Goal: Task Accomplishment & Management: Complete application form

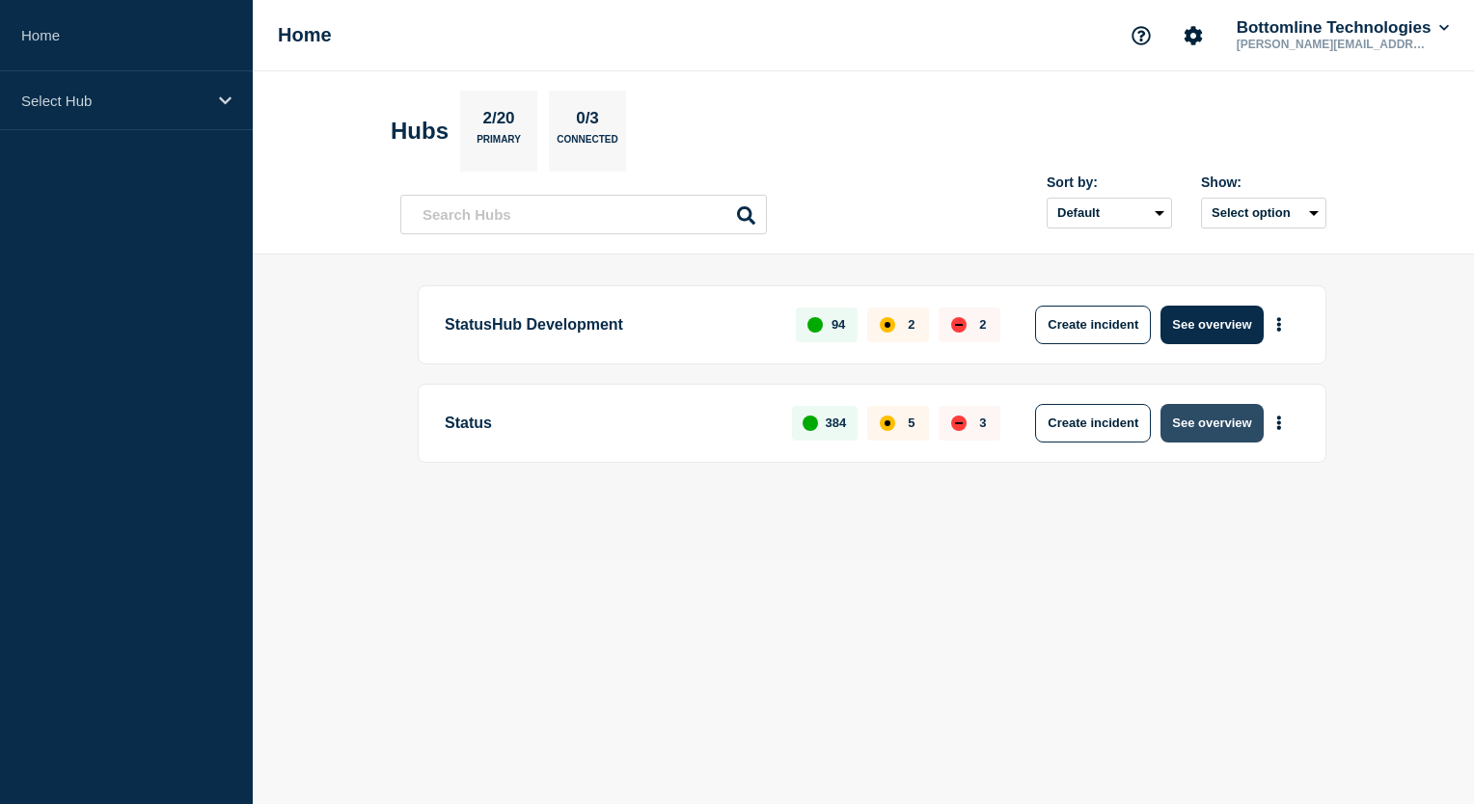
click at [1210, 438] on button "See overview" at bounding box center [1211, 423] width 102 height 39
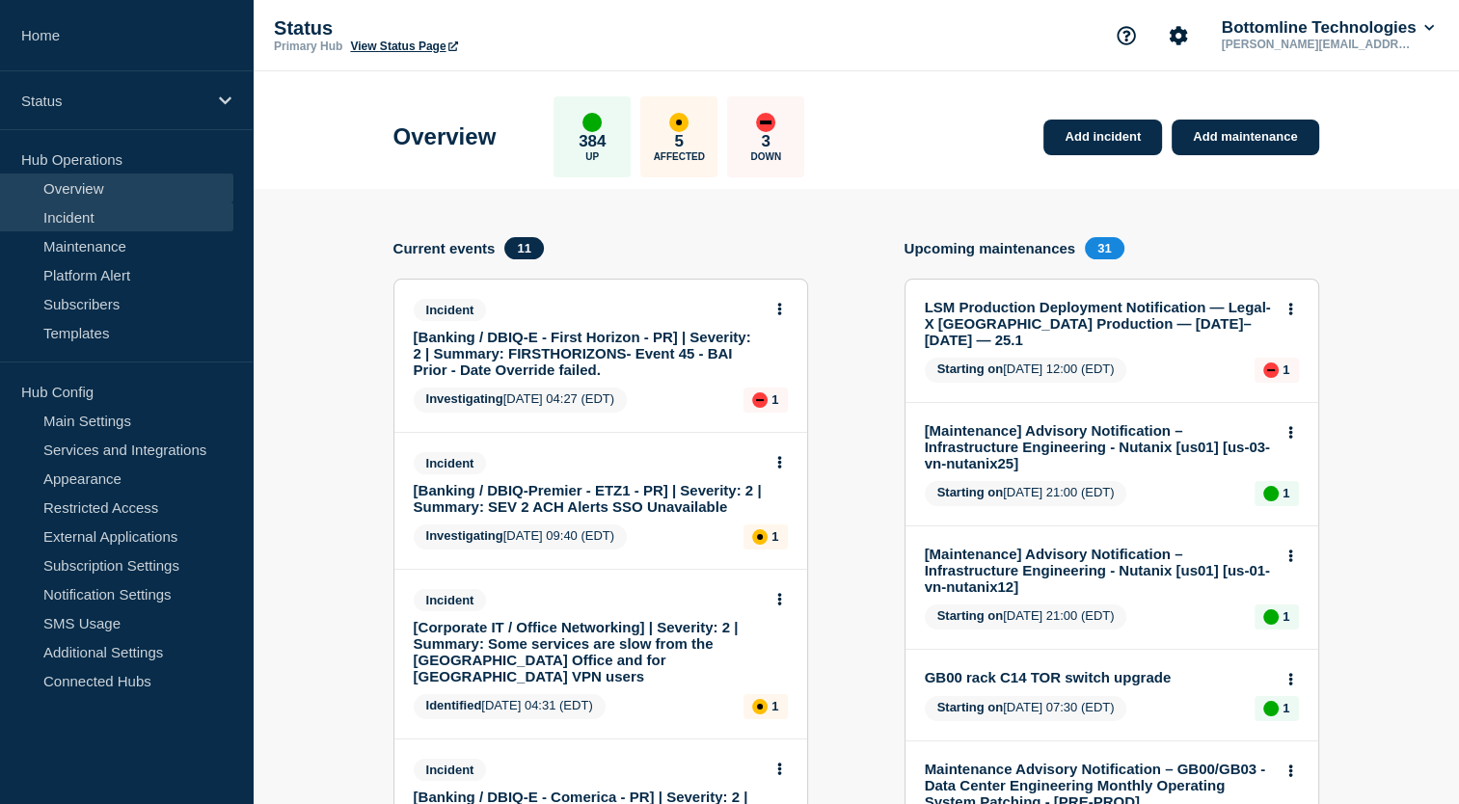
click at [122, 223] on link "Incident" at bounding box center [116, 217] width 233 height 29
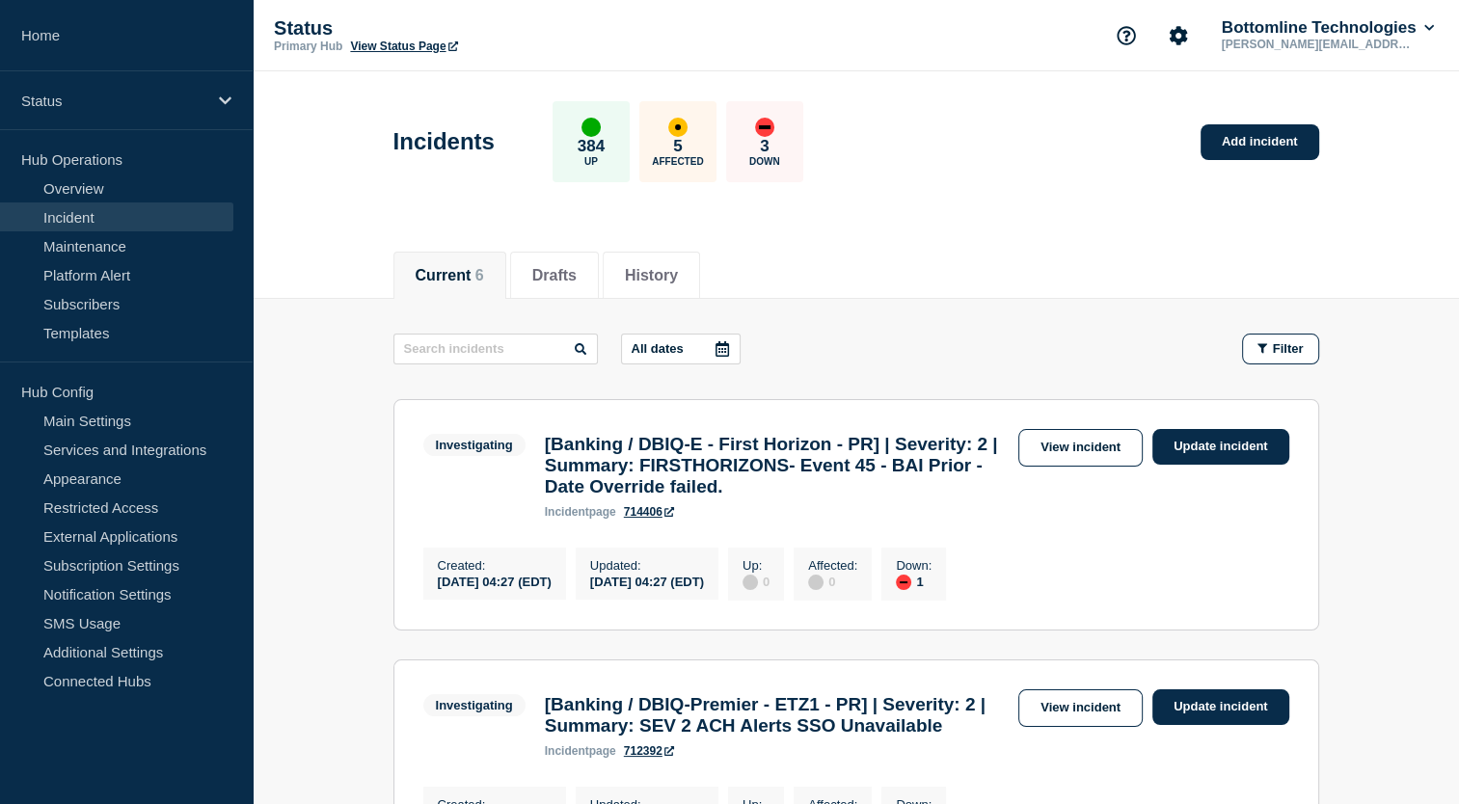
click at [1096, 465] on div "Investigating [Banking / DBIQ-E - First Horizon - PR] | Severity: 2 | Summary: …" at bounding box center [856, 474] width 866 height 90
click at [1097, 456] on link "View incident" at bounding box center [1081, 448] width 124 height 38
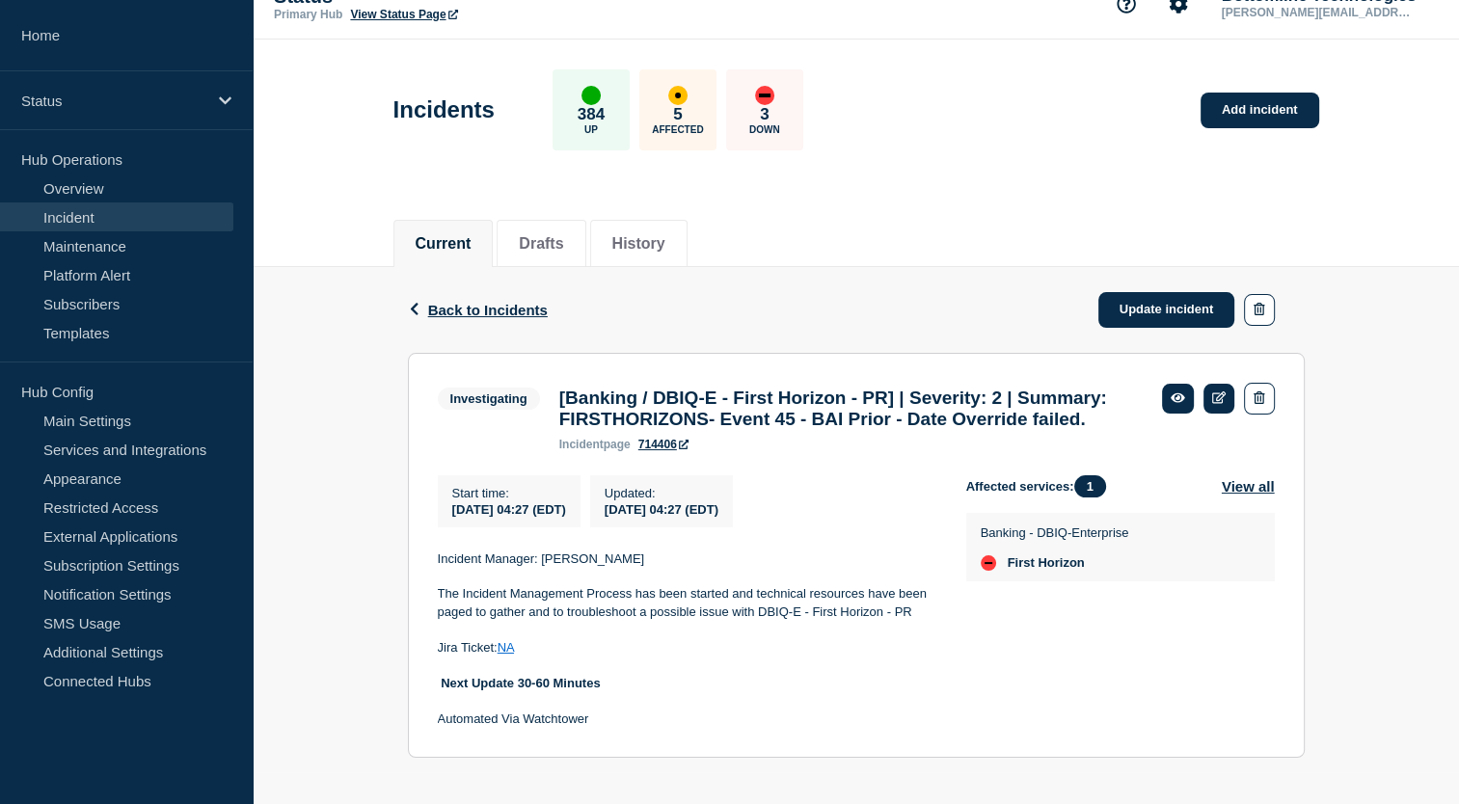
scroll to position [34, 0]
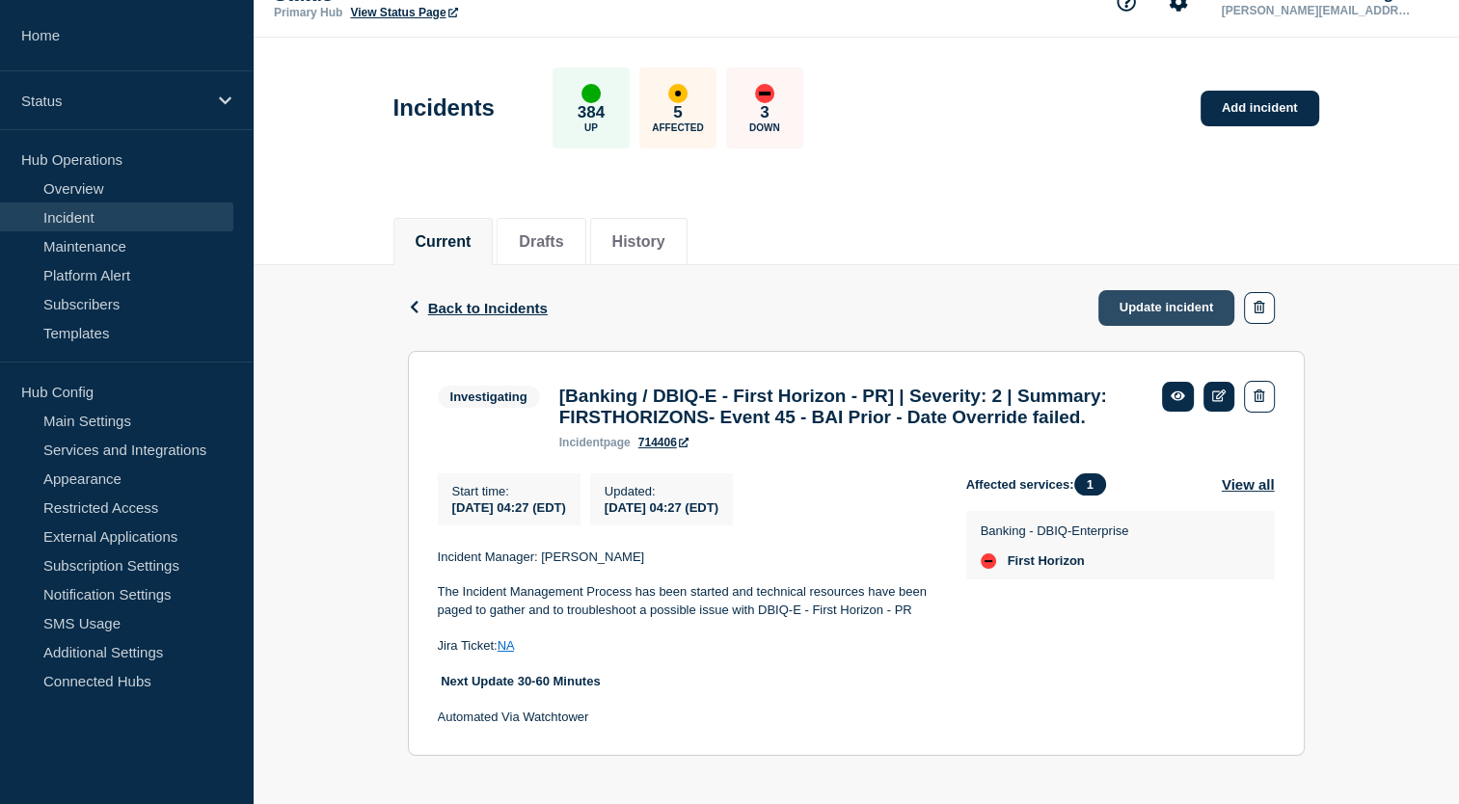
click at [1165, 305] on link "Update incident" at bounding box center [1167, 308] width 137 height 36
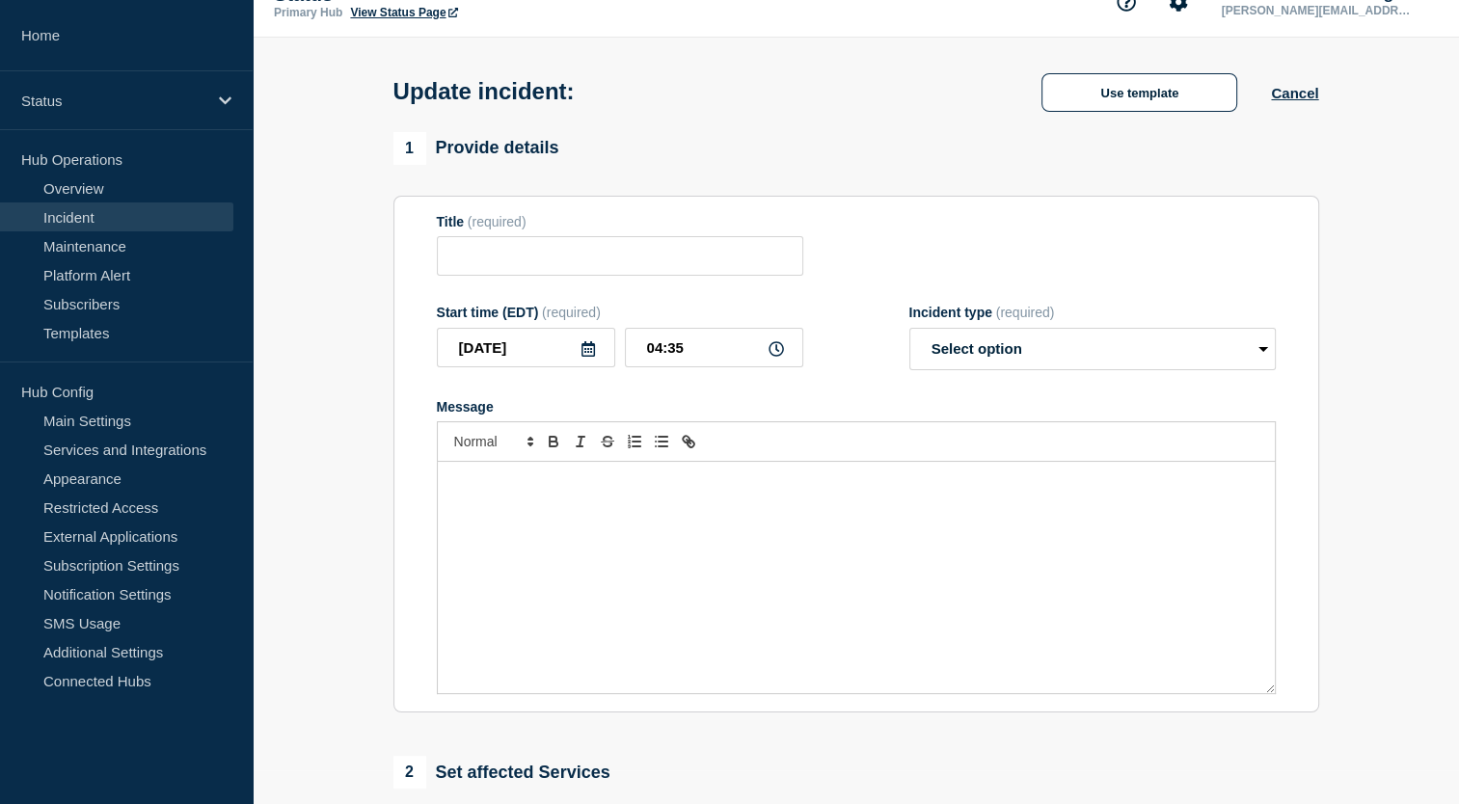
type input "[Banking / DBIQ-E - First Horizon - PR] | Severity: 2 | Summary: FIRSTHORIZONS-…"
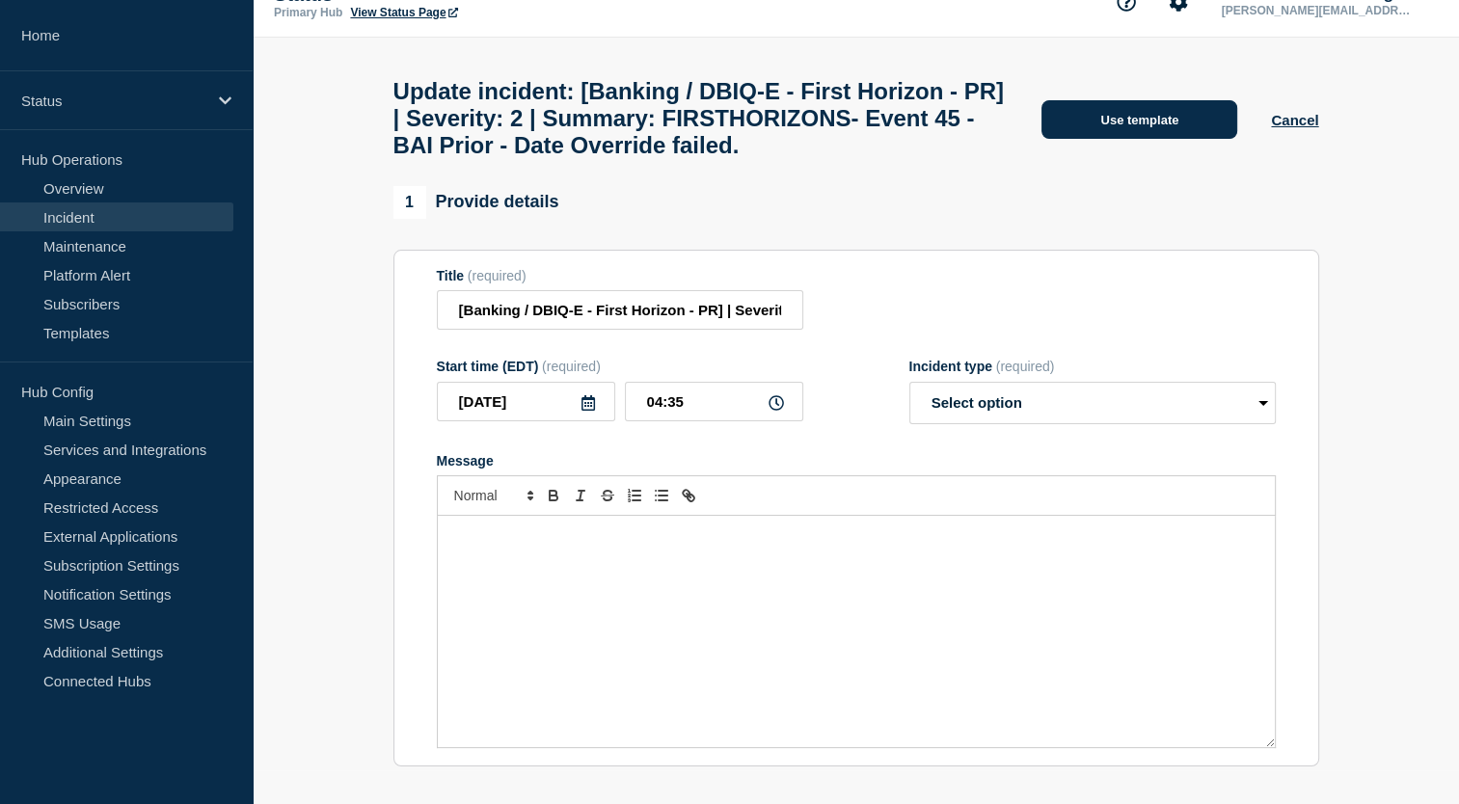
click at [1163, 137] on button "Use template" at bounding box center [1140, 119] width 196 height 39
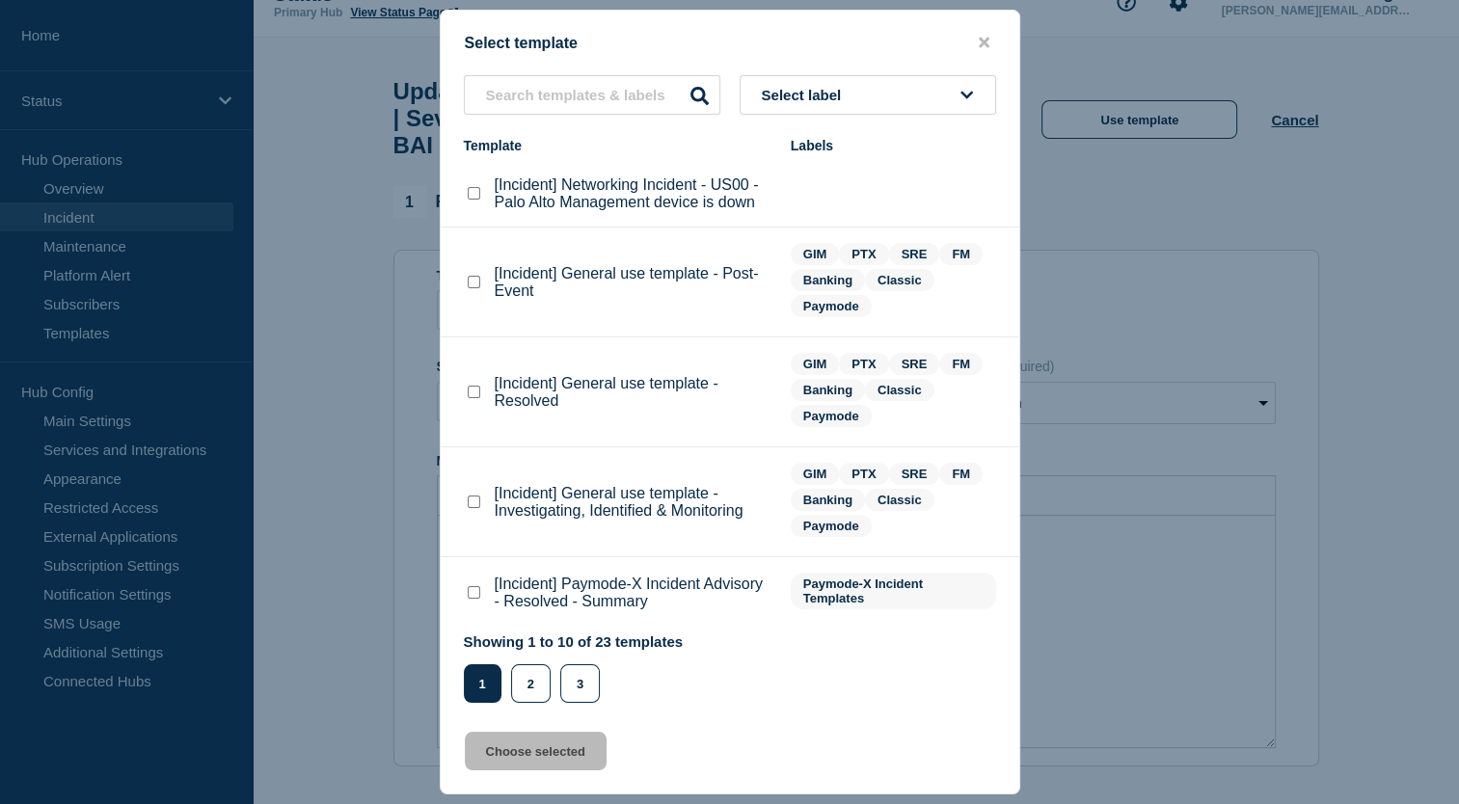
click at [825, 92] on span "Select label" at bounding box center [806, 95] width 88 height 16
type input "GIM"
click at [803, 208] on button "GIM" at bounding box center [868, 200] width 257 height 40
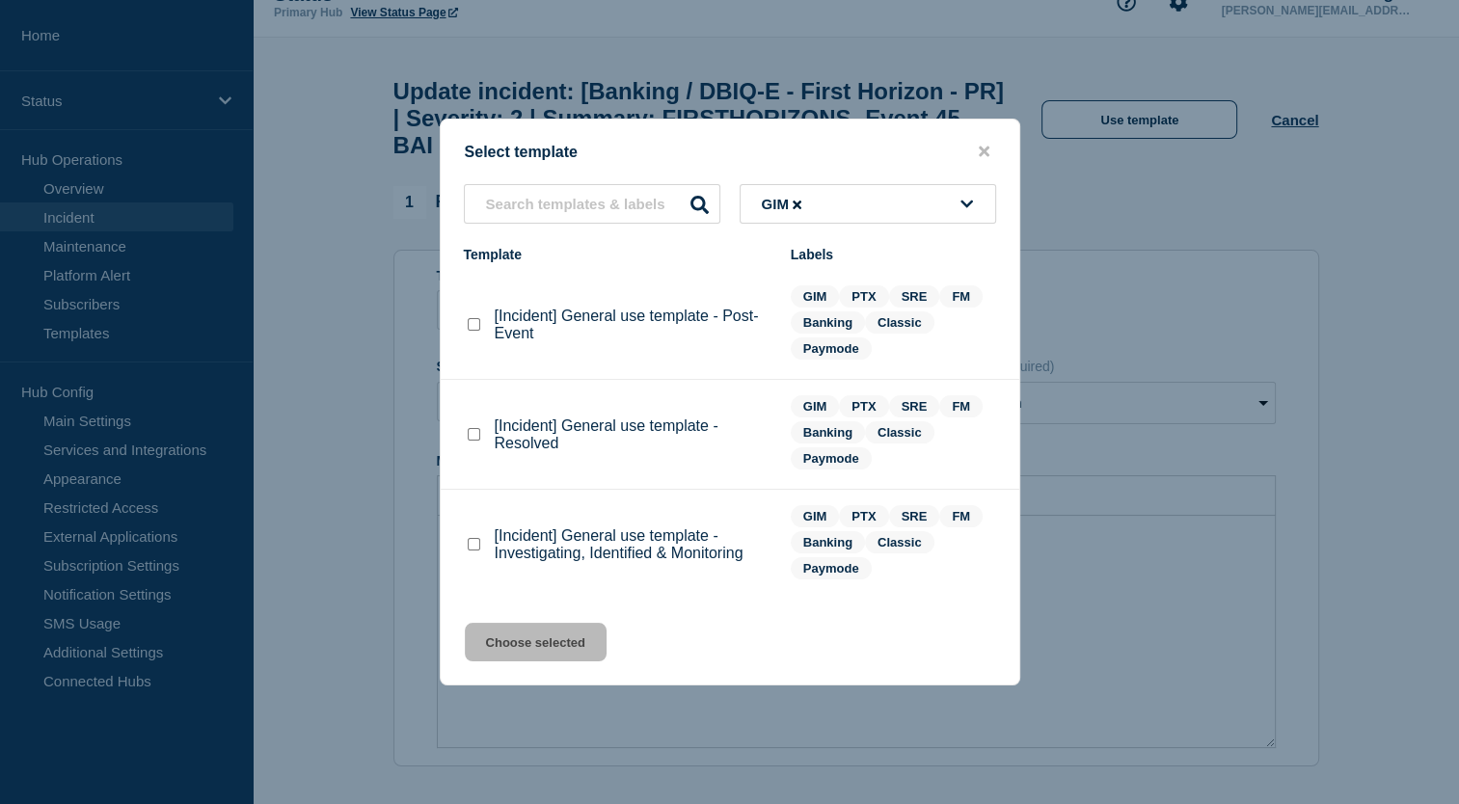
click at [469, 542] on checkbox"] "[Incident] General use template - Investigating, Identified & Monitoring checkb…" at bounding box center [474, 544] width 13 height 13
checkbox checkbox"] "true"
click at [539, 643] on button "Choose selected" at bounding box center [536, 642] width 142 height 39
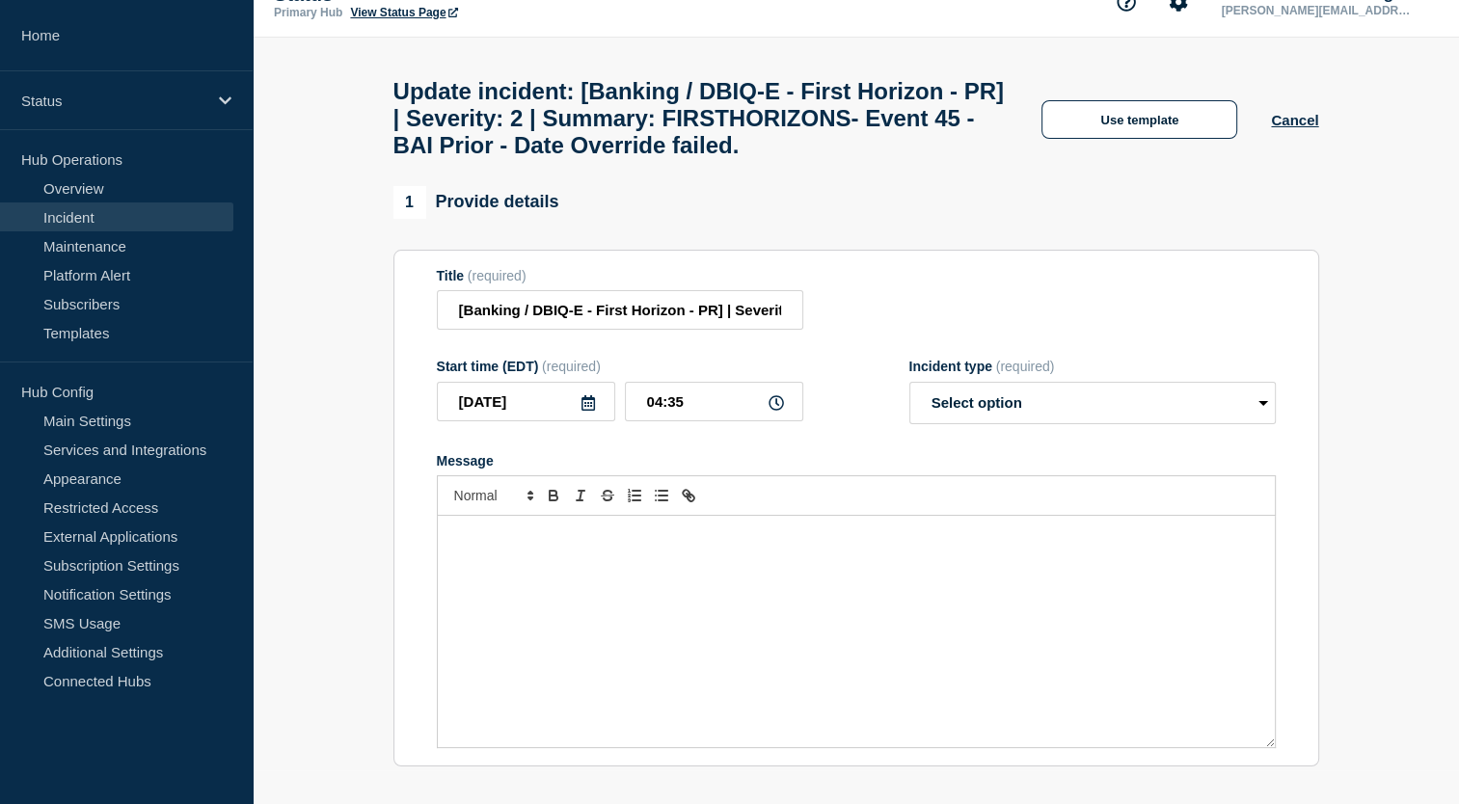
select select "investigating"
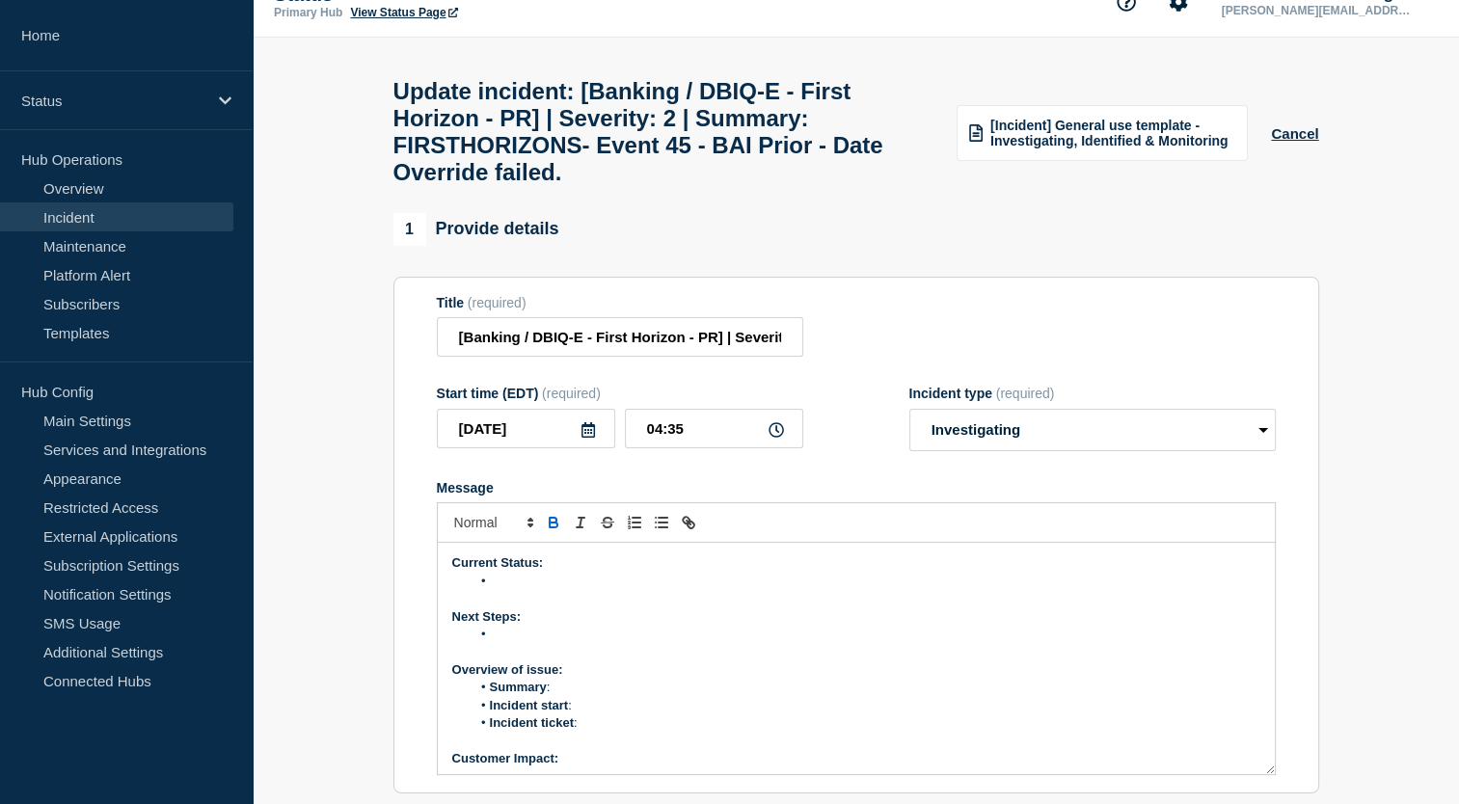
click at [540, 590] on li "Message" at bounding box center [866, 581] width 790 height 17
click at [555, 643] on li "Message" at bounding box center [866, 634] width 790 height 17
click at [583, 696] on li "Summary :" at bounding box center [866, 687] width 790 height 17
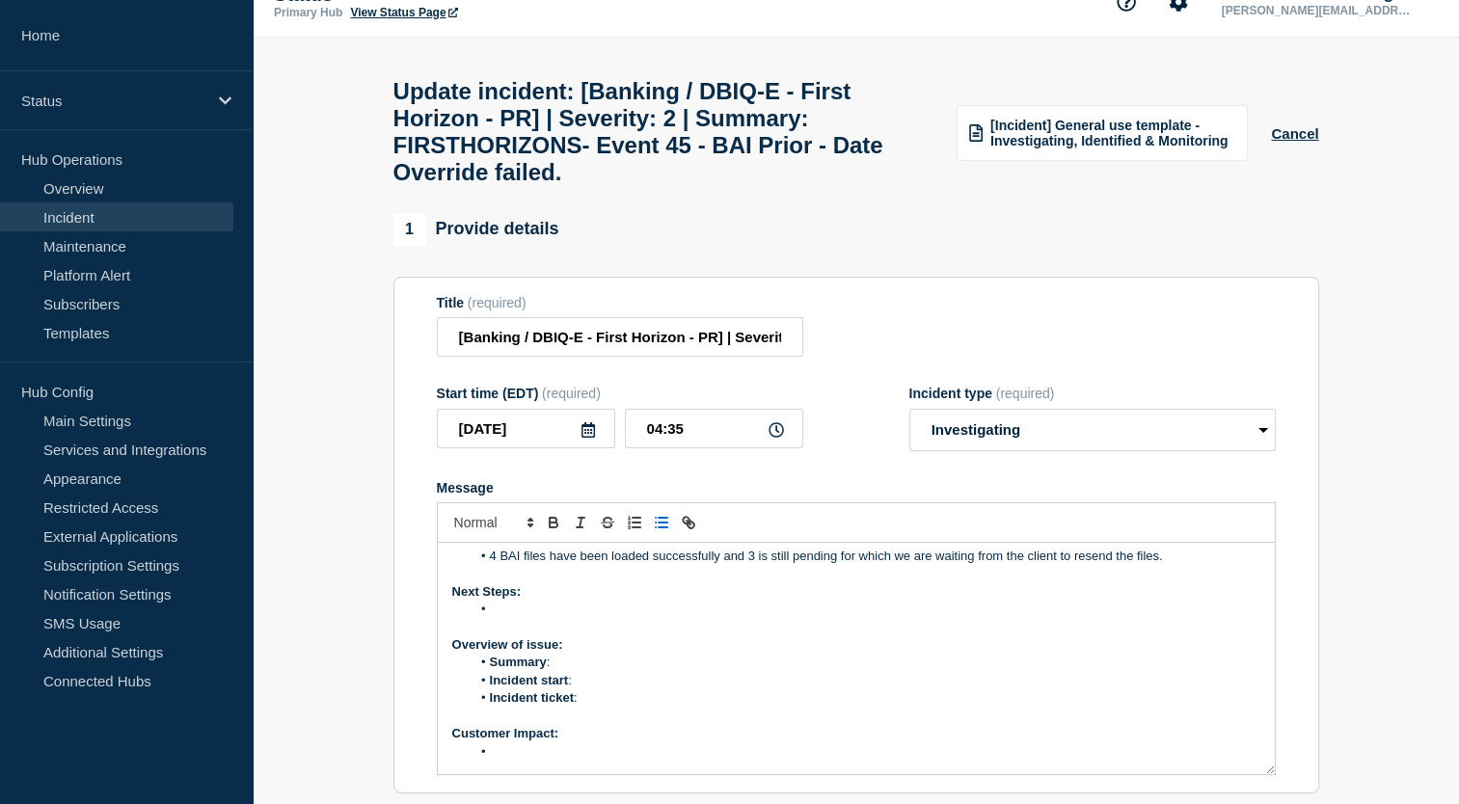
scroll to position [35, 0]
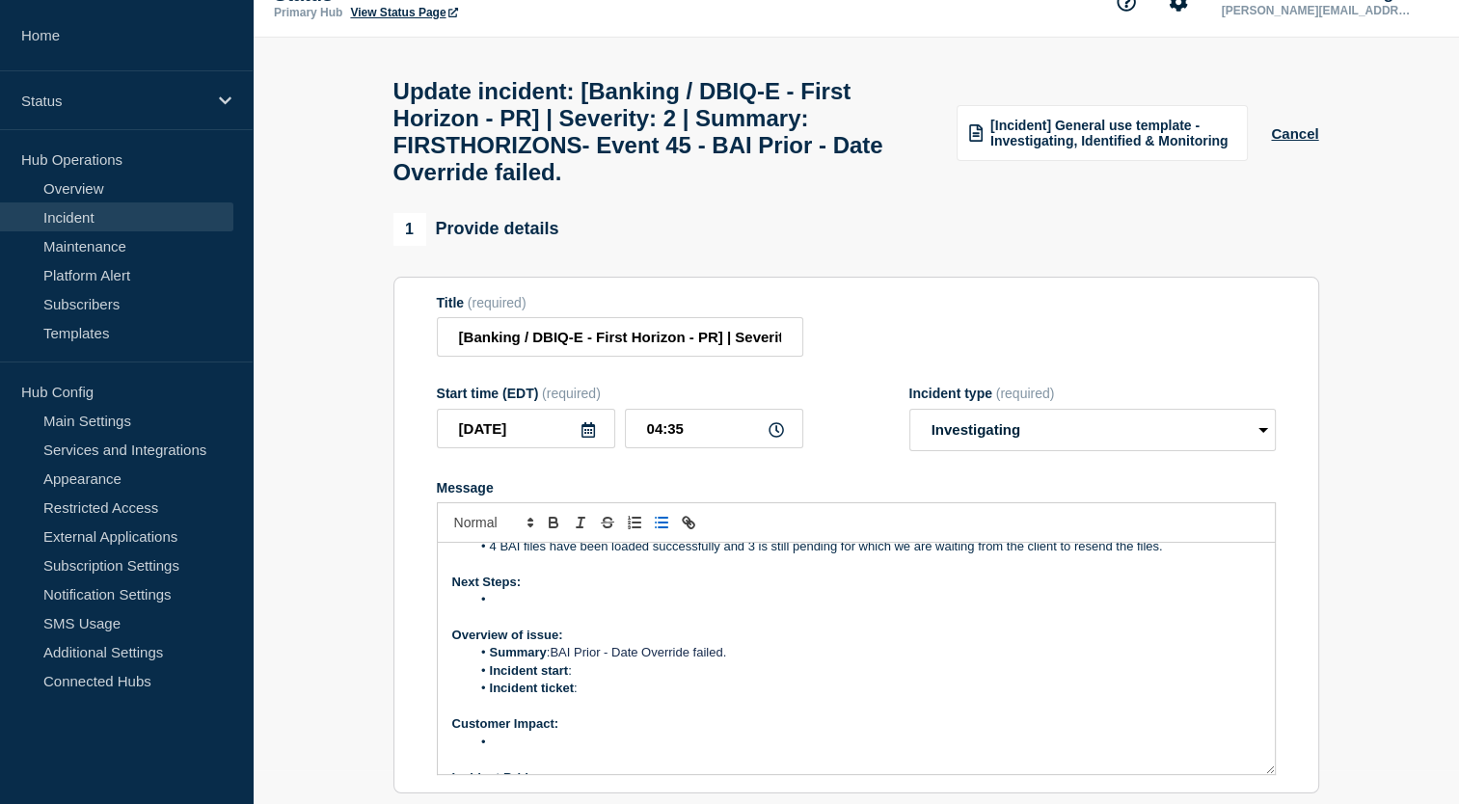
click at [611, 680] on li "Incident start :" at bounding box center [866, 671] width 790 height 17
click at [591, 697] on li "Incident ticket :" at bounding box center [866, 688] width 790 height 17
click at [548, 609] on li "Message" at bounding box center [866, 599] width 790 height 17
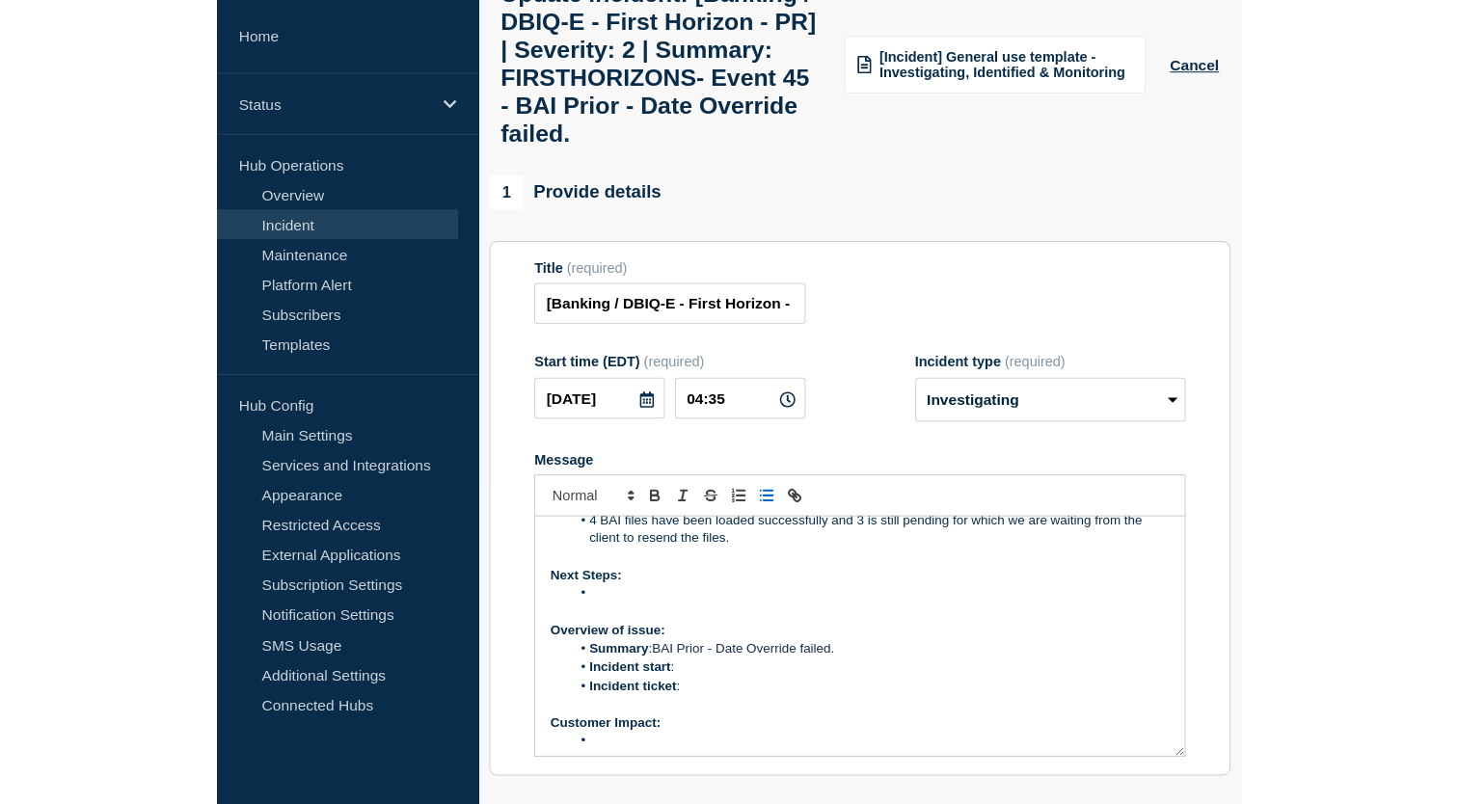
scroll to position [34, 0]
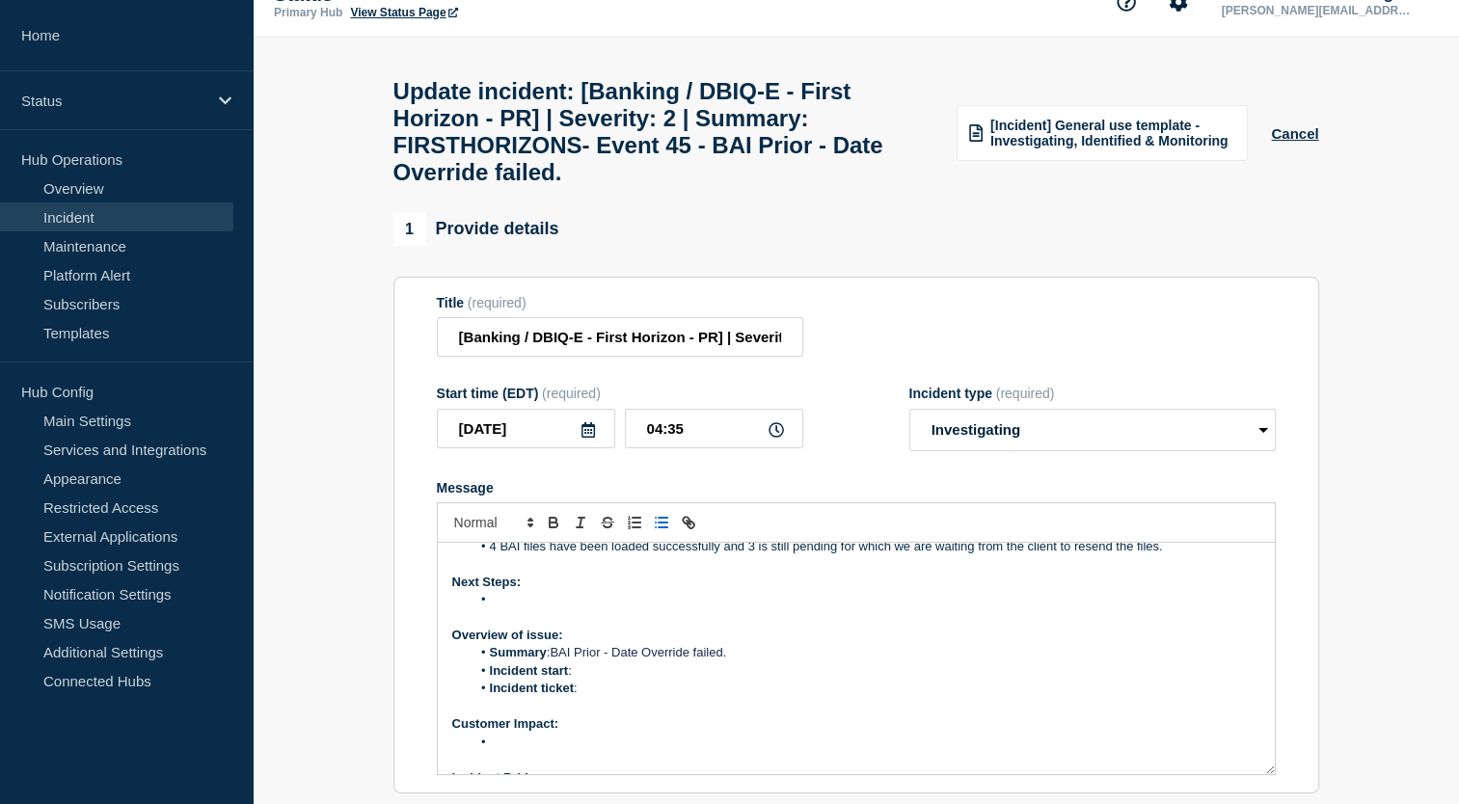
click at [599, 697] on li "Incident ticket :" at bounding box center [866, 688] width 790 height 17
drag, startPoint x: 582, startPoint y: 710, endPoint x: 644, endPoint y: 707, distance: 62.8
click at [644, 697] on li "Incident ticket : WT-59069" at bounding box center [866, 688] width 790 height 17
click at [693, 531] on icon "Toggle link" at bounding box center [688, 522] width 17 height 17
paste input "https://jira.bottomline.tech/browse/"
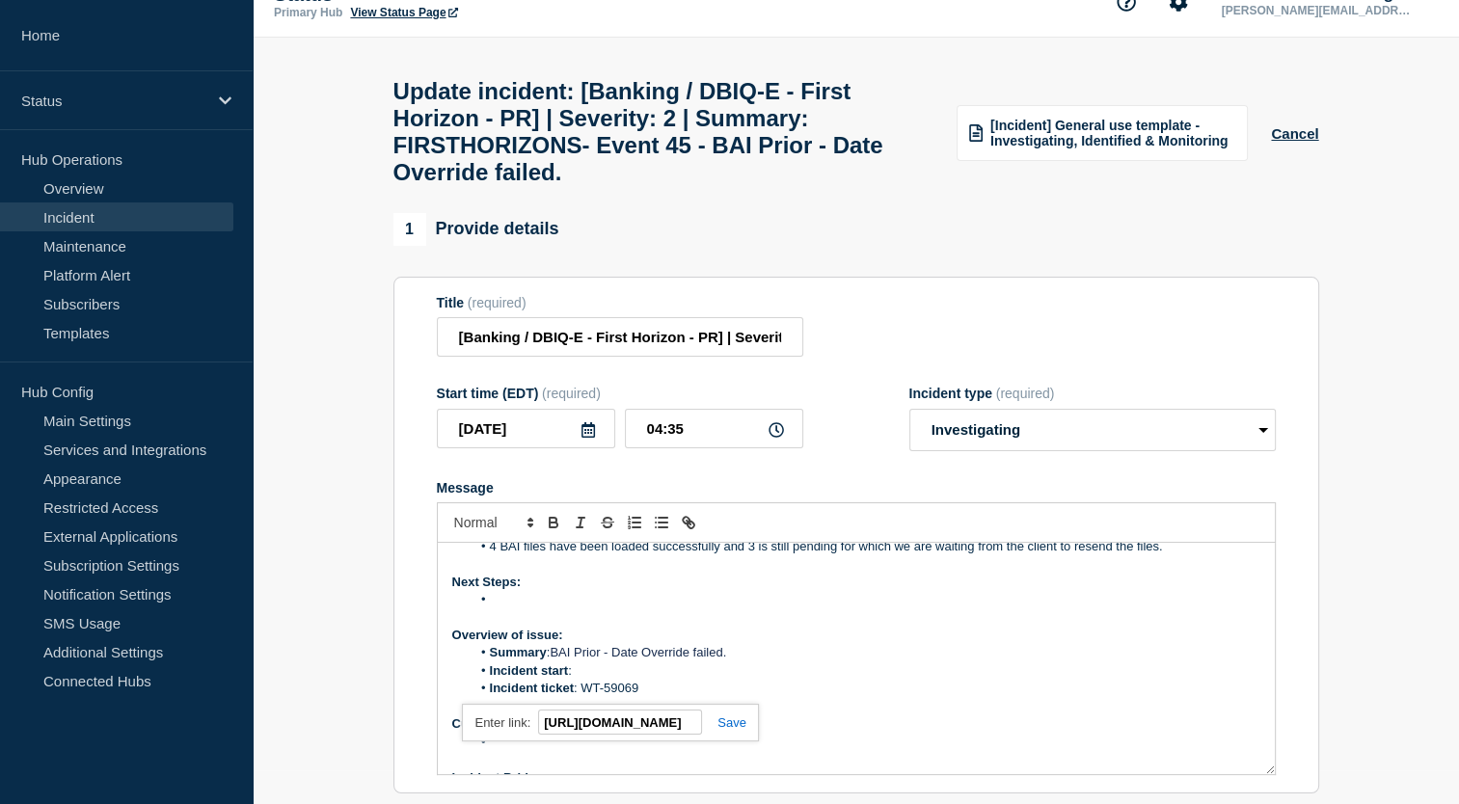
scroll to position [0, 0]
click at [738, 730] on link at bounding box center [724, 723] width 44 height 14
click at [594, 680] on li "Incident start :" at bounding box center [866, 671] width 790 height 17
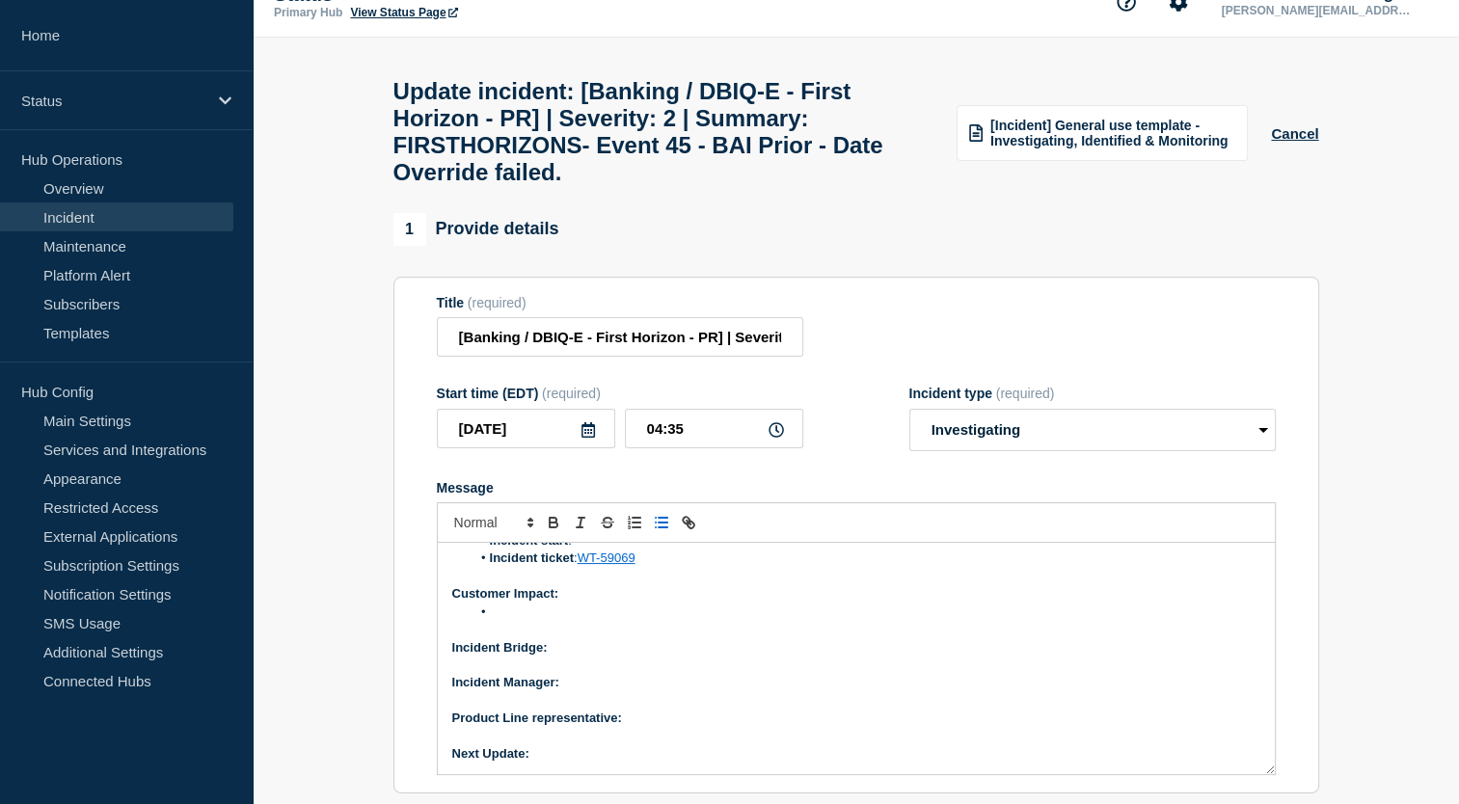
scroll to position [164, 0]
click at [563, 622] on li "Message" at bounding box center [866, 613] width 790 height 17
click at [450, 638] on div "Current Status: 4 BAI files have been loaded successfully and 3 is still pendin…" at bounding box center [856, 658] width 837 height 231
click at [603, 657] on p "Incident Bridge:" at bounding box center [856, 648] width 808 height 17
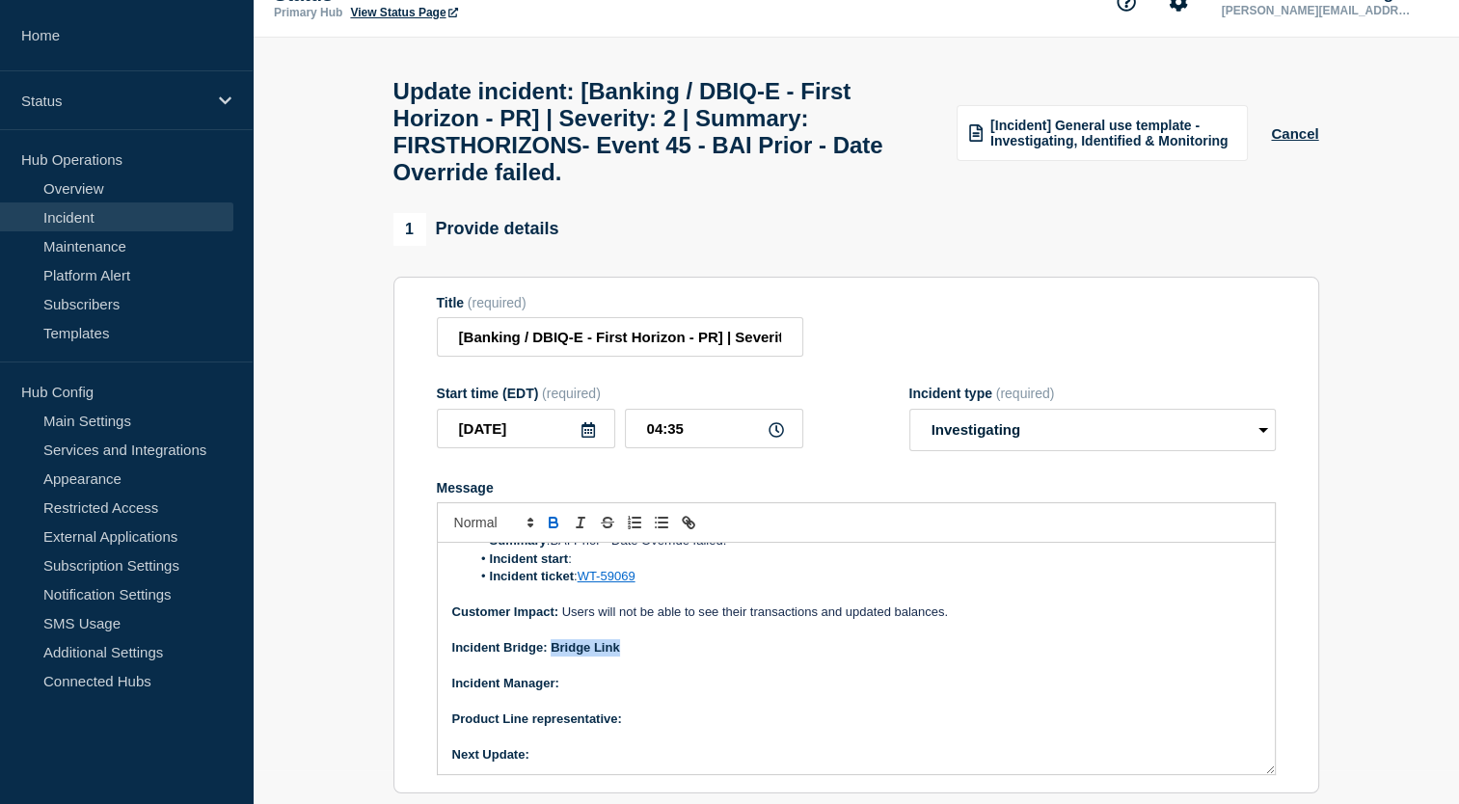
drag, startPoint x: 550, startPoint y: 674, endPoint x: 647, endPoint y: 674, distance: 97.4
click at [647, 657] on p "Incident Bridge: Bridge Link" at bounding box center [856, 648] width 808 height 17
click at [688, 524] on icon "Toggle link" at bounding box center [686, 520] width 7 height 7
paste input "Join the meeting now"
type input "Join the meeting now"
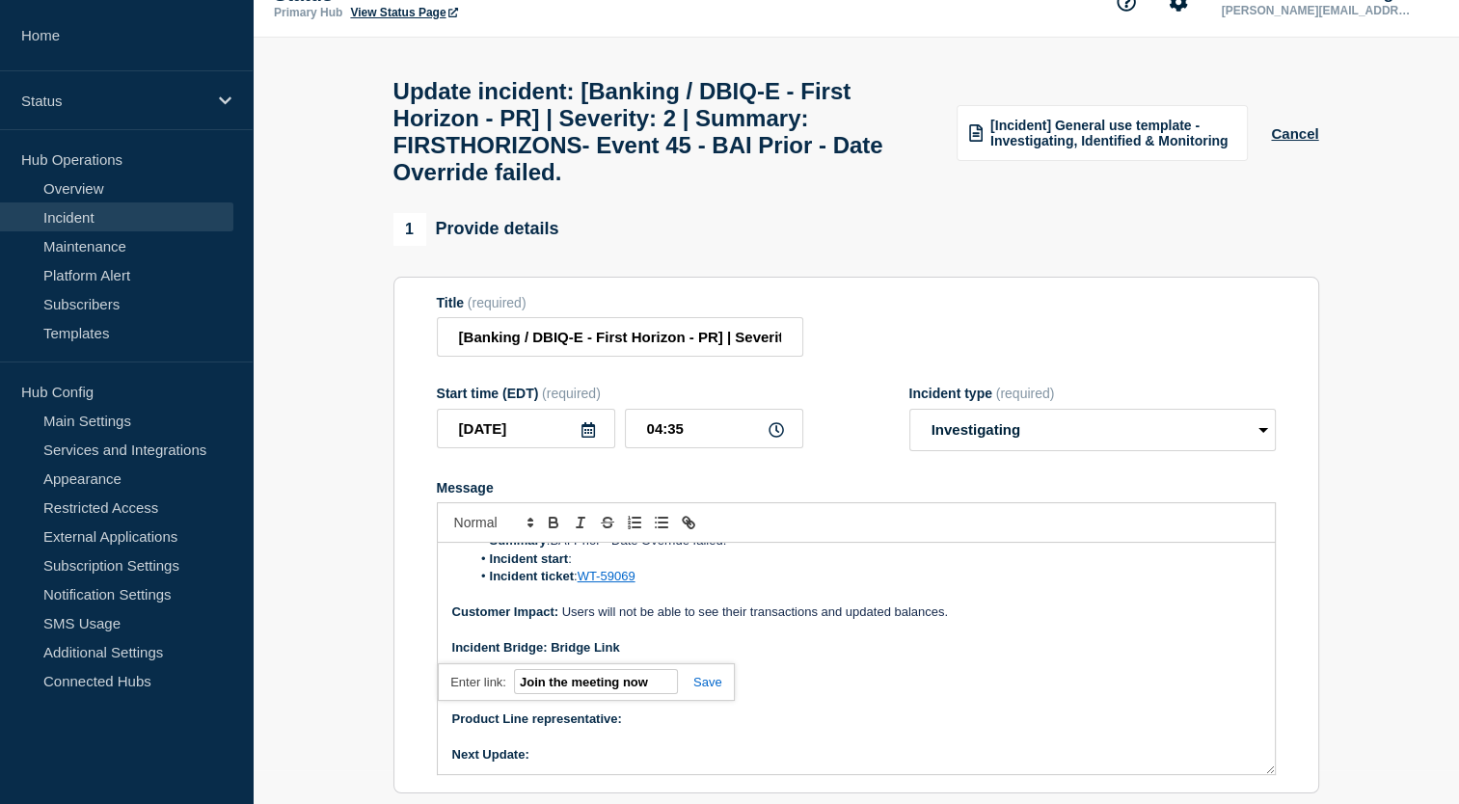
click at [703, 690] on link at bounding box center [700, 682] width 44 height 14
click at [606, 675] on p "Message" at bounding box center [856, 666] width 808 height 17
click at [578, 693] on p "Incident Manager:" at bounding box center [856, 683] width 808 height 17
drag, startPoint x: 562, startPoint y: 705, endPoint x: 781, endPoint y: 700, distance: 219.0
click at [781, 693] on p "Incident Manager: Sourabh Banerjee" at bounding box center [856, 683] width 808 height 17
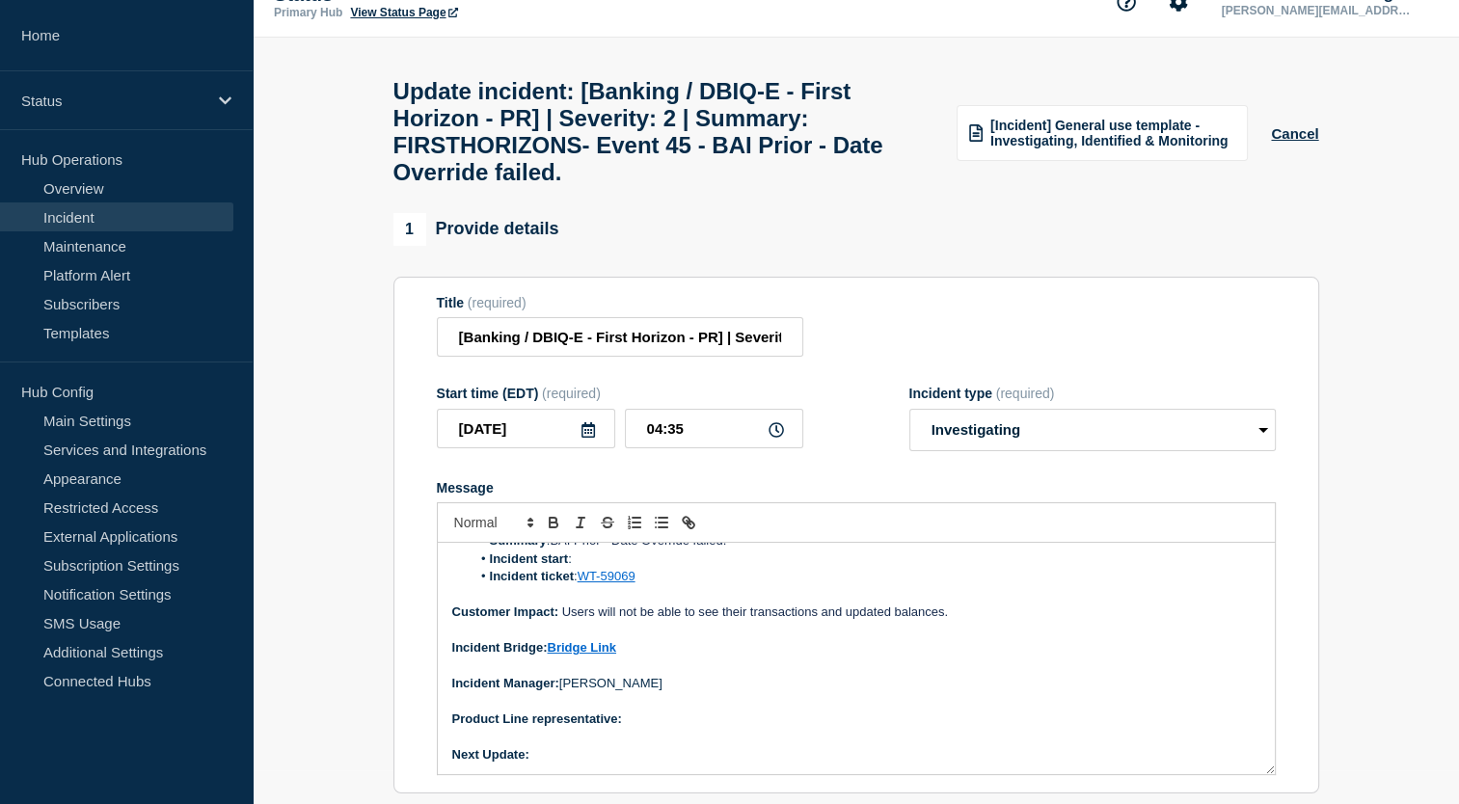
click at [637, 728] on p "Product Line representative:" at bounding box center [856, 719] width 808 height 17
drag, startPoint x: 624, startPoint y: 740, endPoint x: 821, endPoint y: 743, distance: 196.8
click at [821, 728] on p "Product Line representative: Manu Madhusoodhanan" at bounding box center [856, 719] width 808 height 17
click at [792, 710] on p "Message" at bounding box center [856, 701] width 808 height 17
click at [553, 764] on p "Next Update:" at bounding box center [856, 755] width 808 height 17
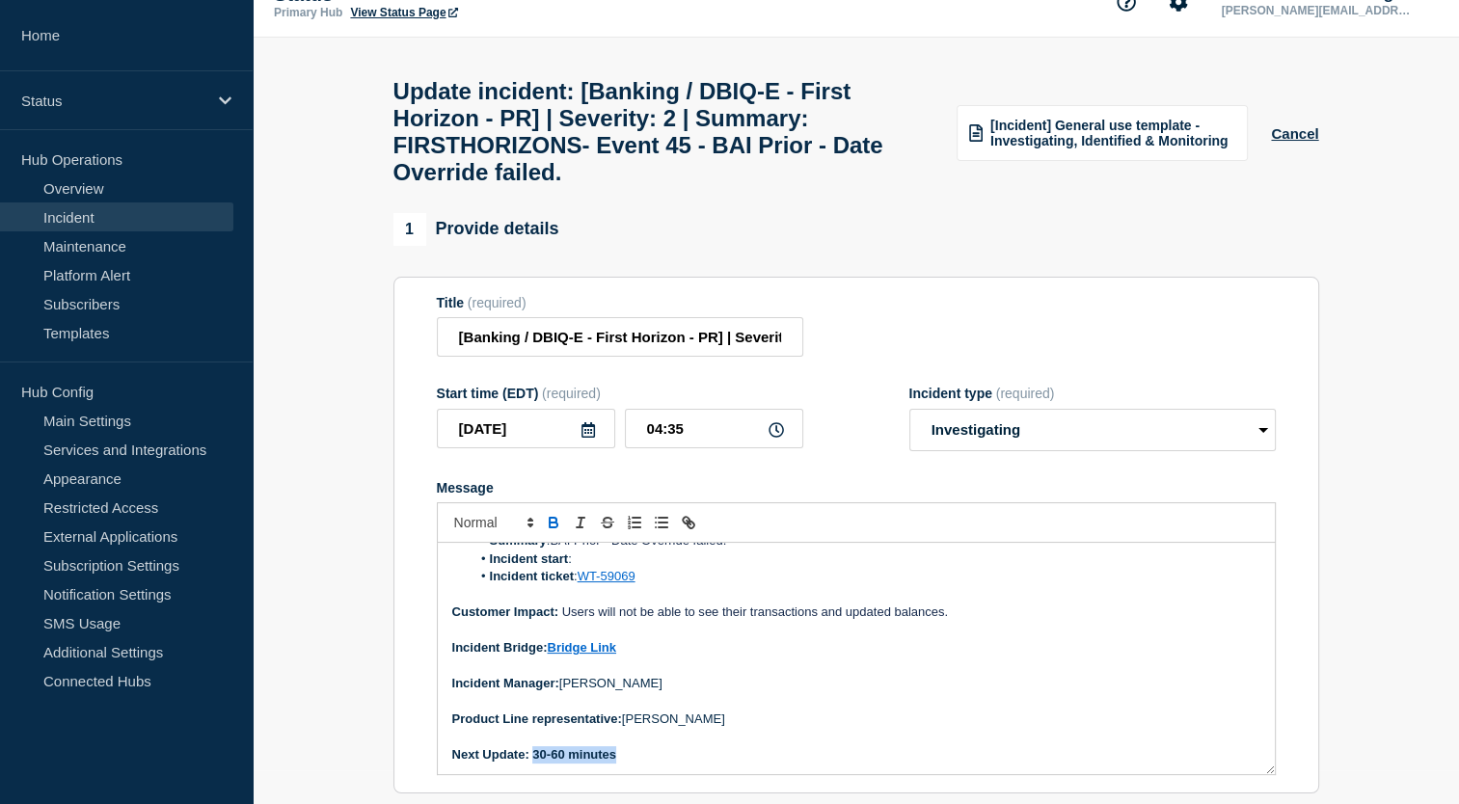
drag, startPoint x: 533, startPoint y: 778, endPoint x: 666, endPoint y: 775, distance: 132.2
click at [666, 764] on p "Next Update: 30-60 minutes" at bounding box center [856, 755] width 808 height 17
click at [702, 675] on p "Message" at bounding box center [856, 666] width 808 height 17
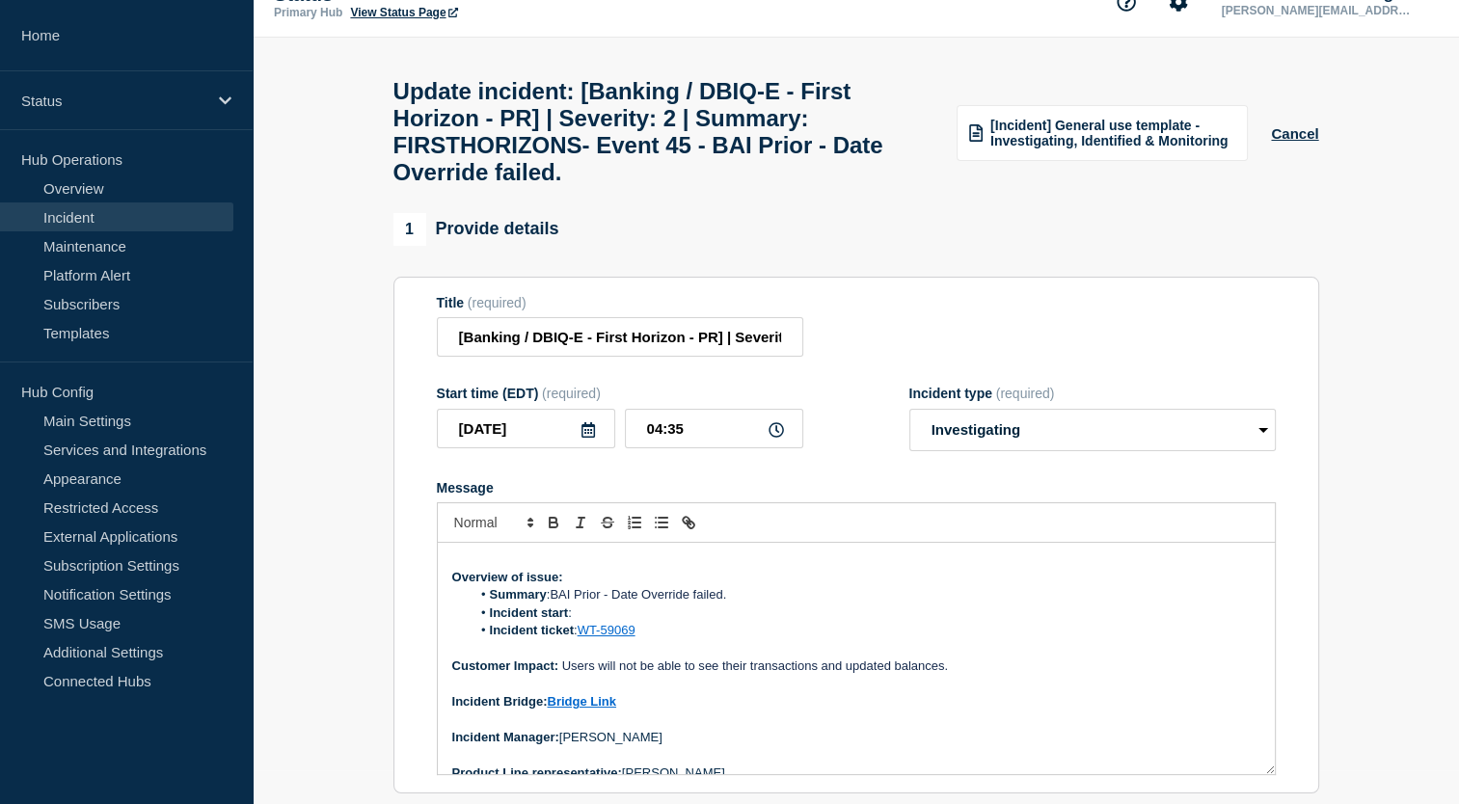
scroll to position [93, 0]
click at [606, 622] on li "Incident start :" at bounding box center [866, 613] width 790 height 17
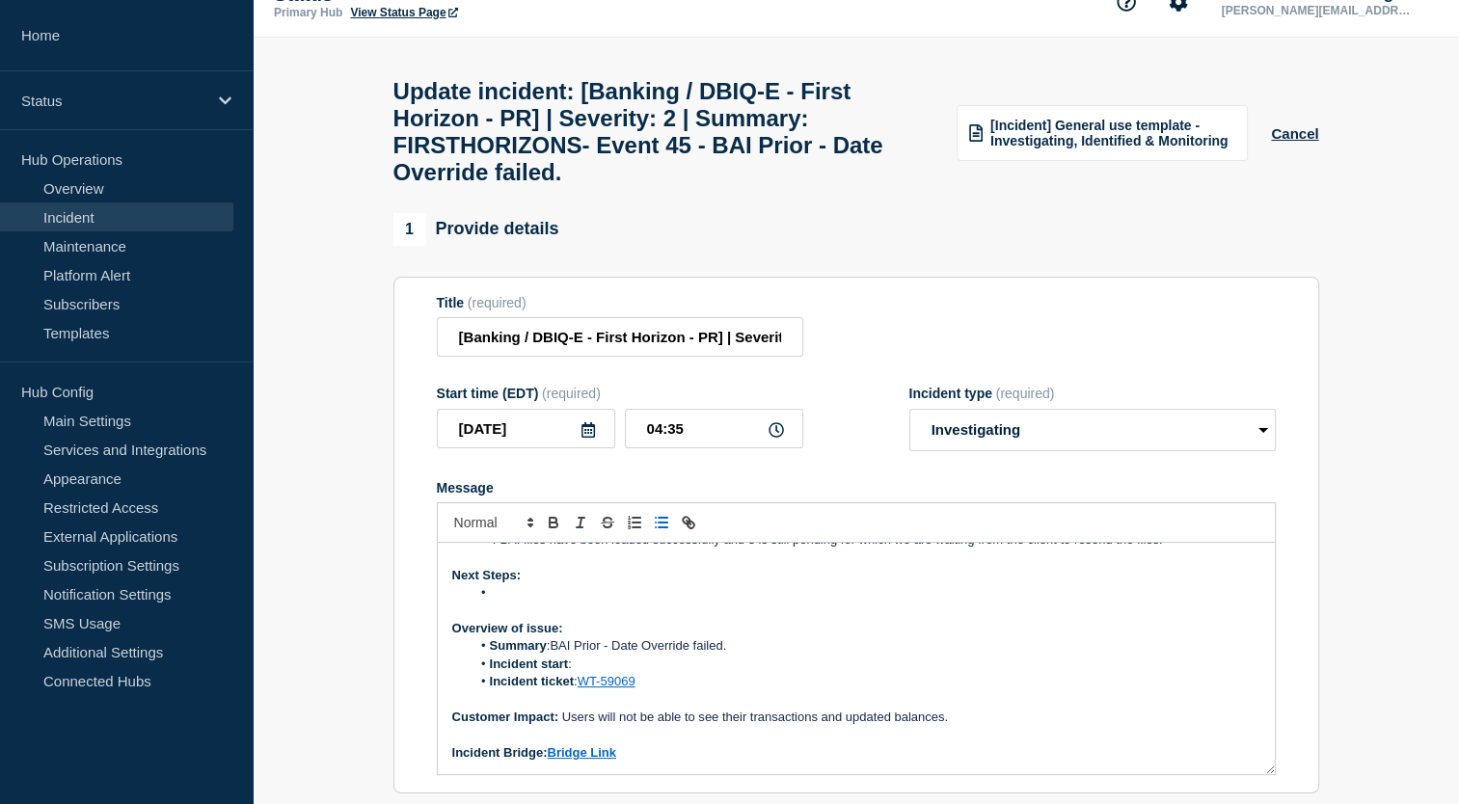
scroll to position [39, 0]
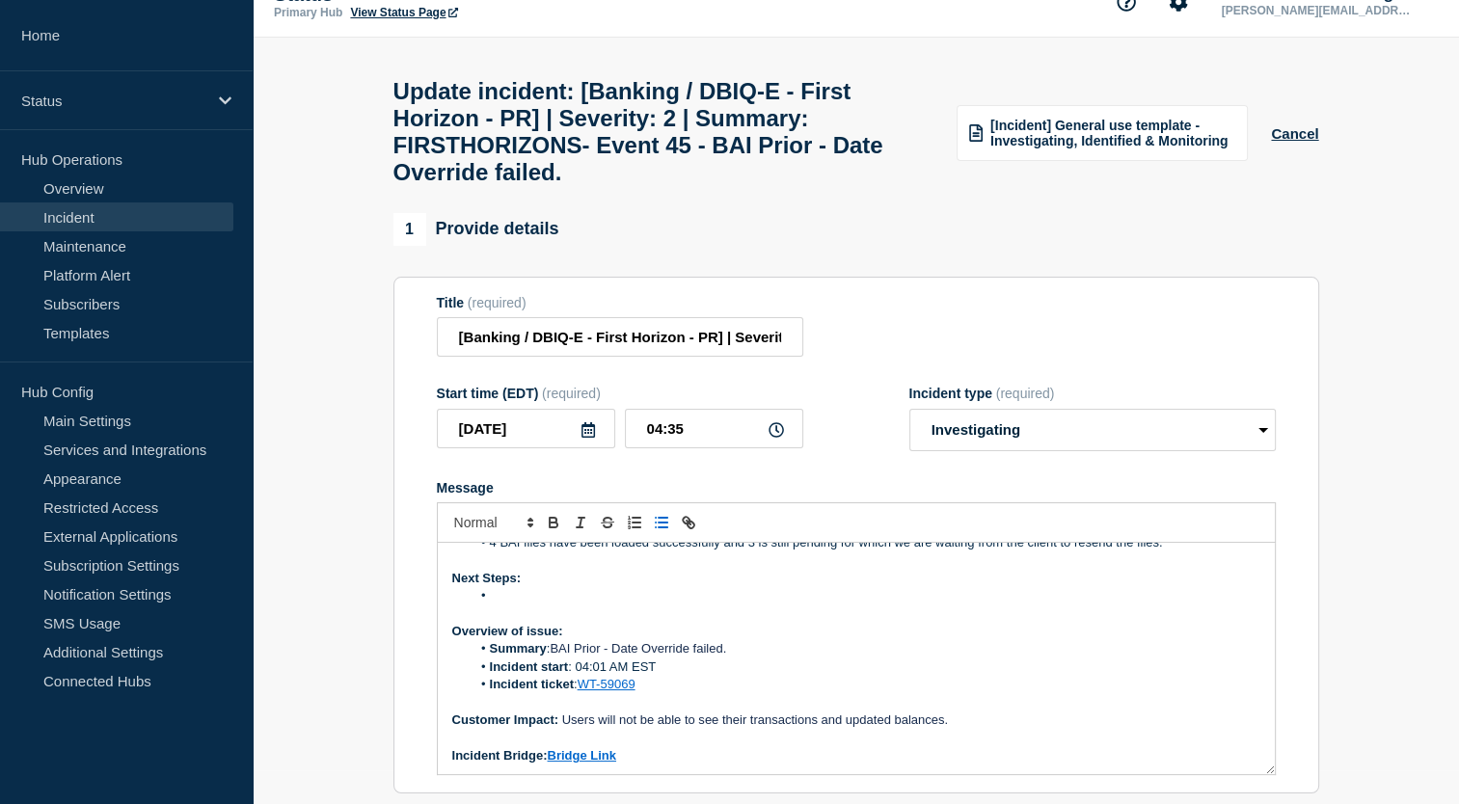
click at [522, 605] on li "Message" at bounding box center [866, 595] width 790 height 17
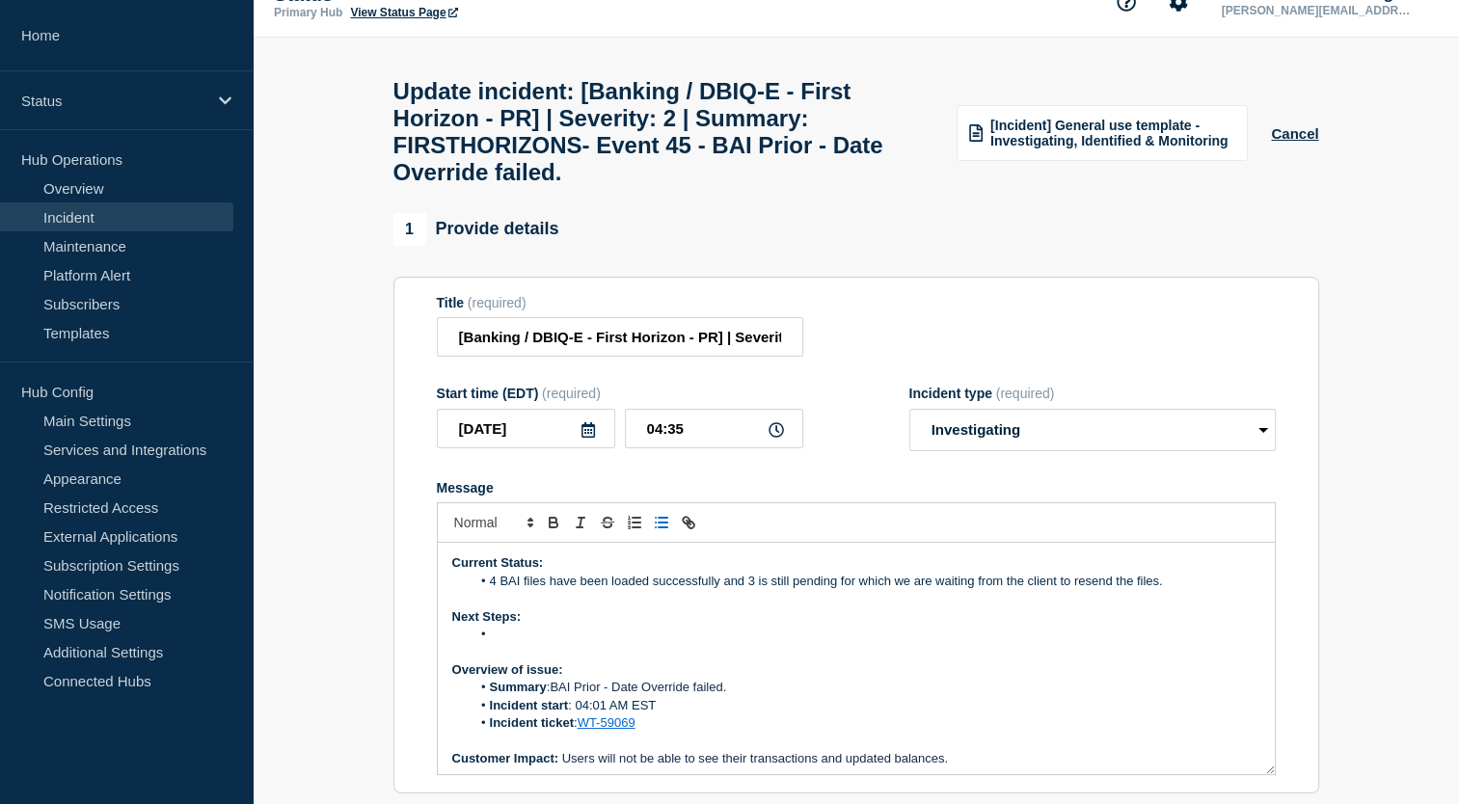
scroll to position [0, 0]
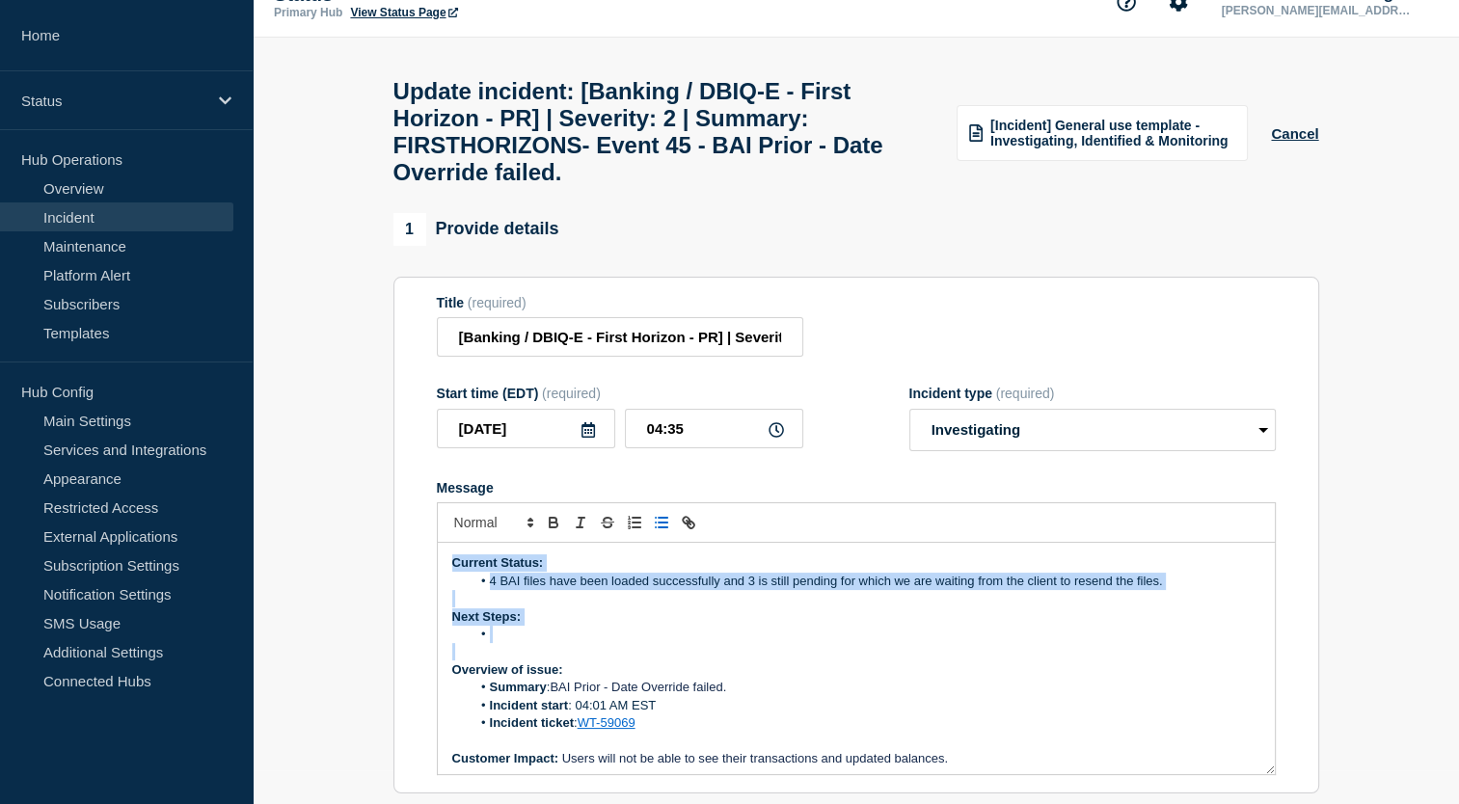
drag, startPoint x: 449, startPoint y: 584, endPoint x: 624, endPoint y: 668, distance: 195.0
click at [624, 668] on div "Current Status: 4 BAI files have been loaded successfully and 3 is still pendin…" at bounding box center [856, 658] width 837 height 231
copy div "Current Status: 4 BAI files have been loaded successfully and 3 is still pendin…"
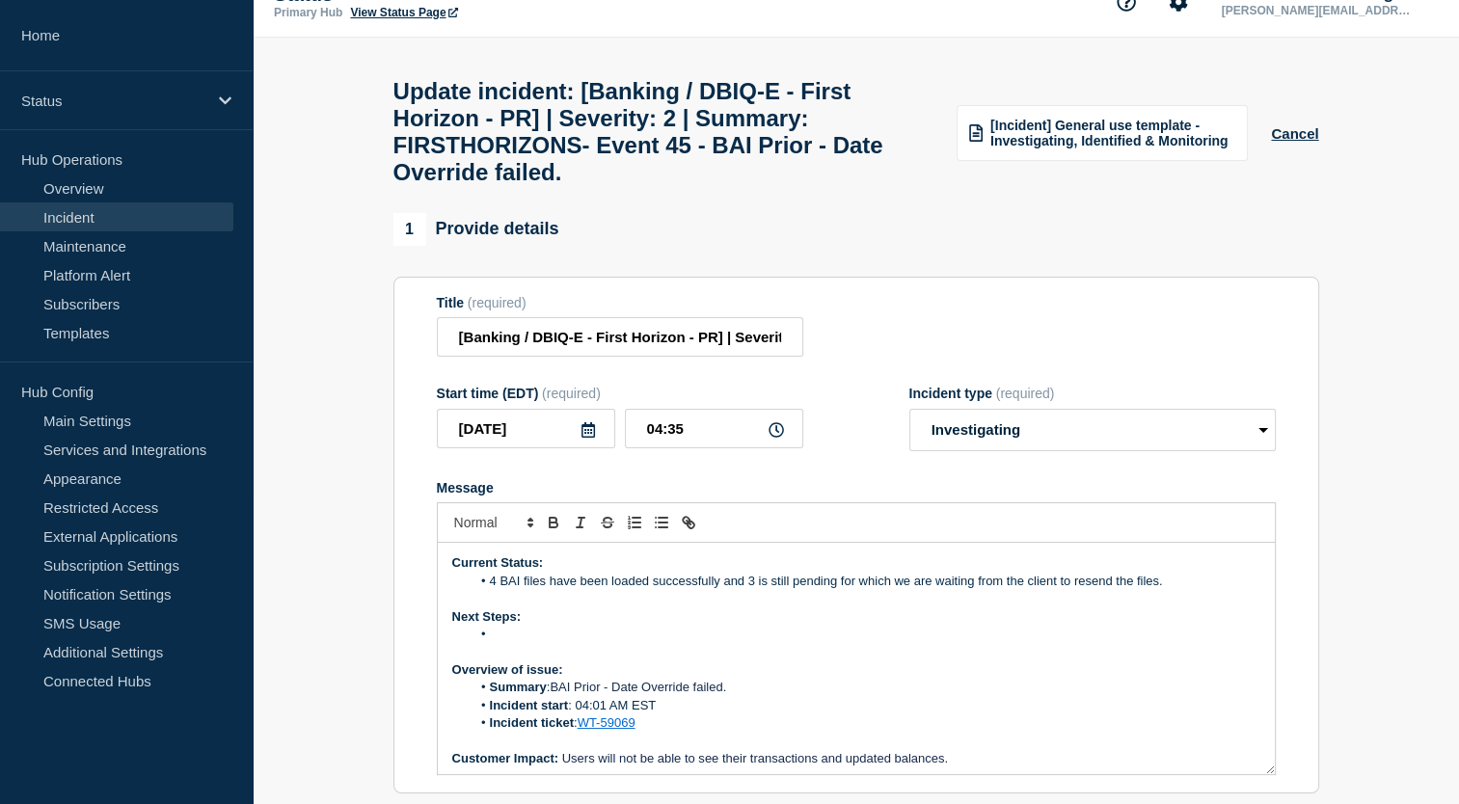
click at [834, 267] on div "1 Provide details Title (required) [Banking / DBIQ-E - First Horizon - PR] | Se…" at bounding box center [857, 504] width 926 height 582
click at [501, 590] on li "4 BAI files have been loaded successfully and 3 is still pending for which we a…" at bounding box center [866, 581] width 790 height 17
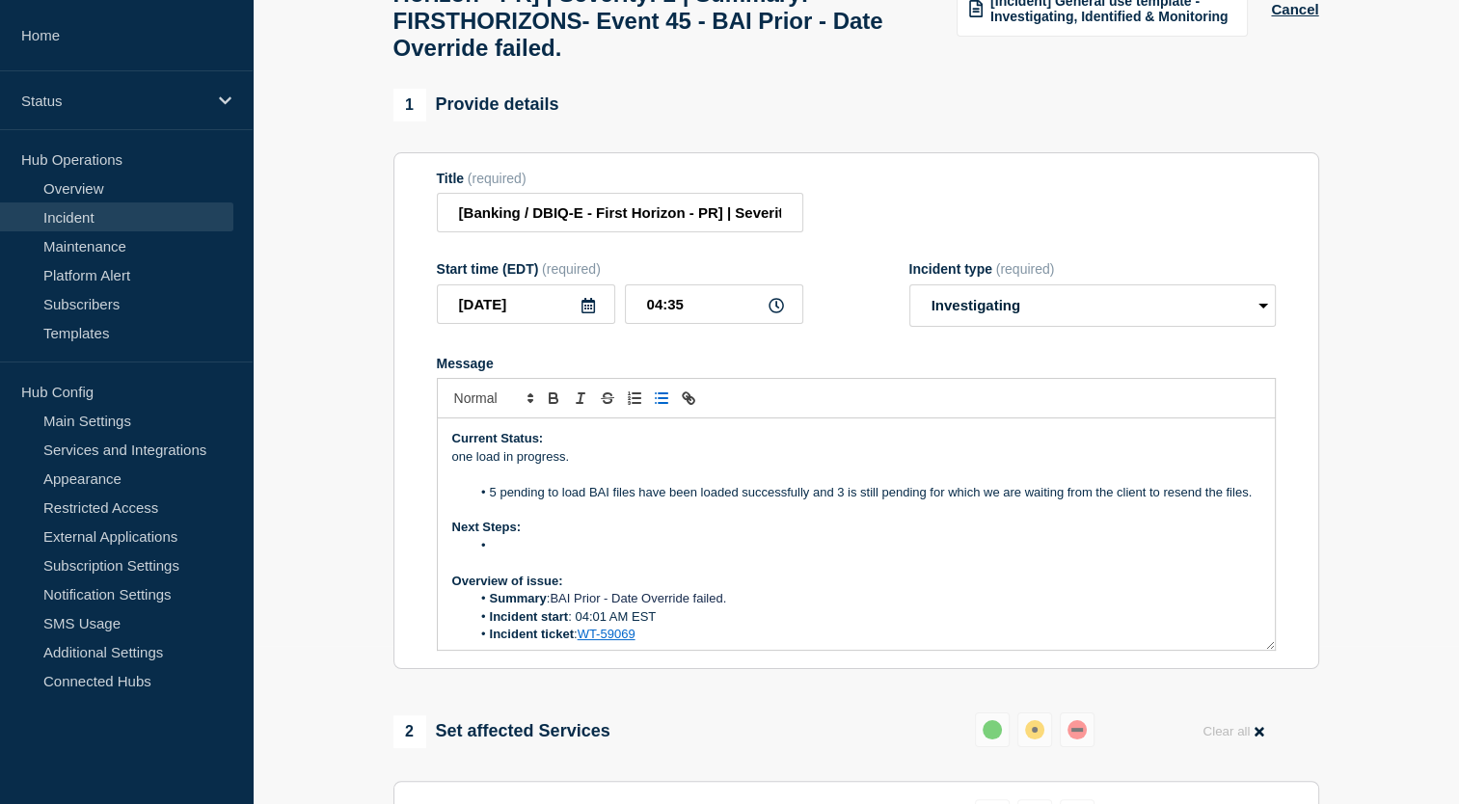
scroll to position [158, 0]
click at [575, 466] on p "one load in progress." at bounding box center [856, 457] width 808 height 17
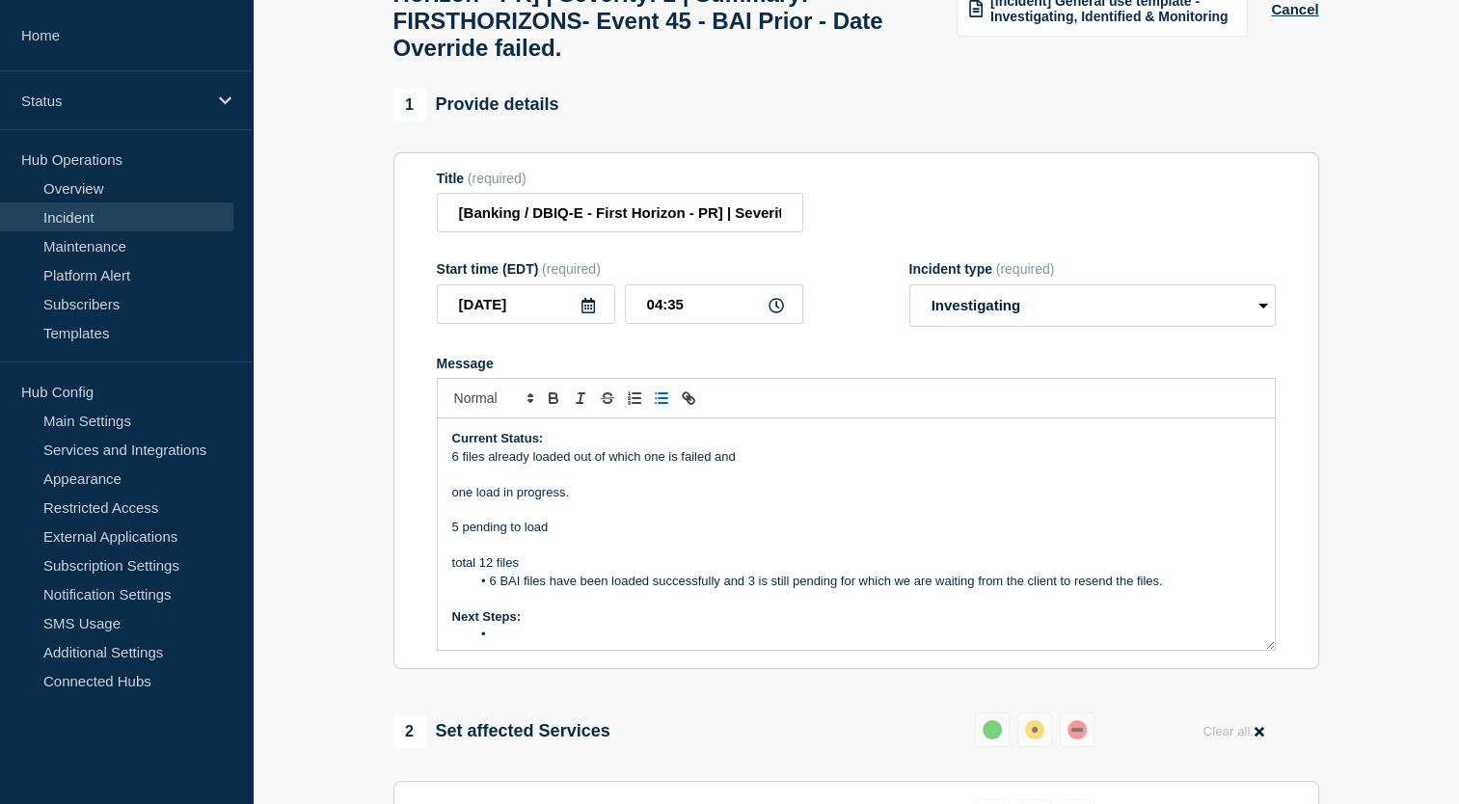
click at [585, 590] on li "6 BAI files have been loaded successfully and 3 is still pending for which we a…" at bounding box center [866, 581] width 790 height 17
click at [775, 590] on li "6 BAI files have already been loaded successfully and 3 is still pending for wh…" at bounding box center [866, 581] width 790 height 17
drag, startPoint x: 667, startPoint y: 484, endPoint x: 669, endPoint y: 509, distance: 25.2
click at [669, 509] on div "Current Status: 6 files already loaded out of which one is failed and one load …" at bounding box center [856, 534] width 837 height 231
copy div "is failed and one load in progress."
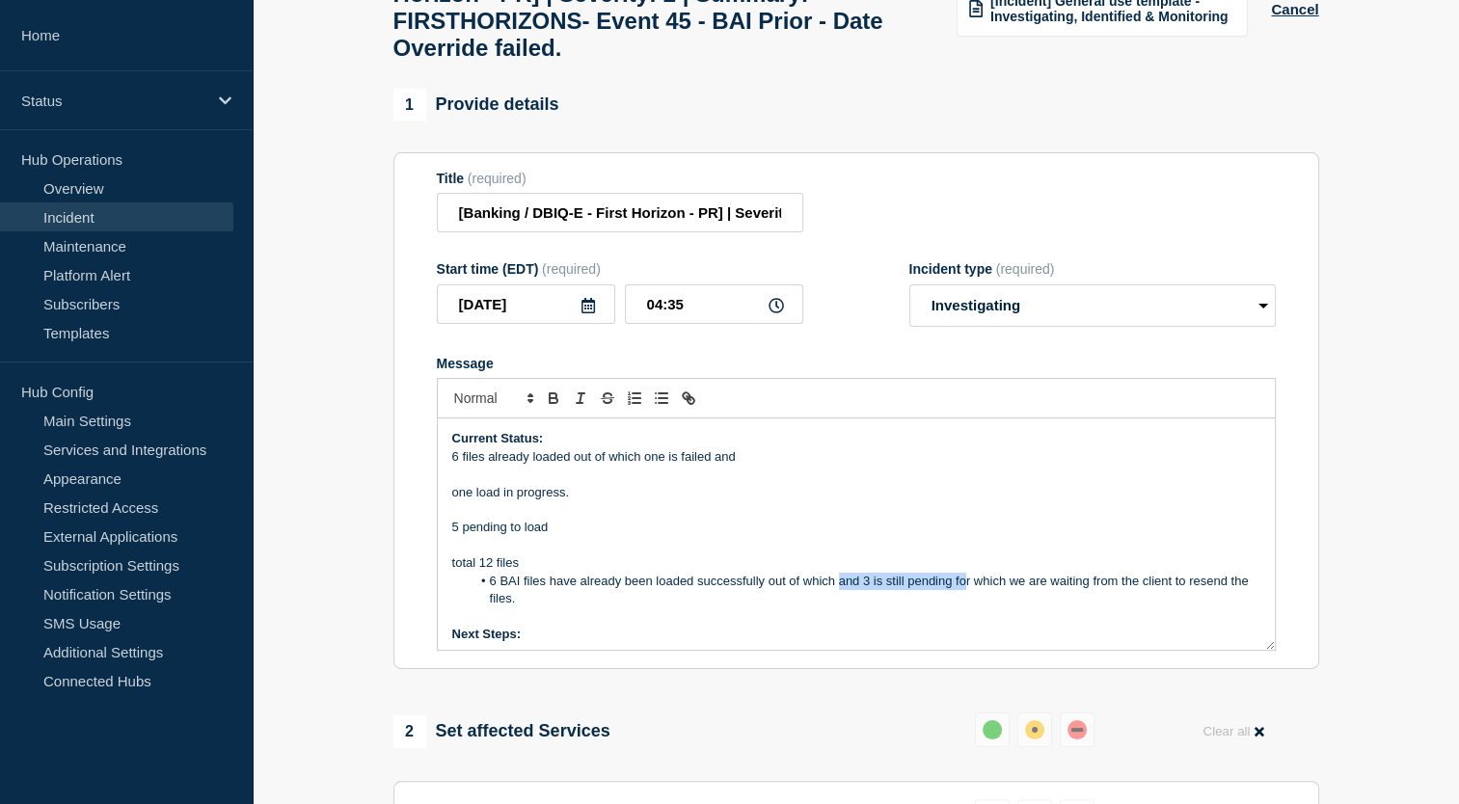
drag, startPoint x: 834, startPoint y: 608, endPoint x: 961, endPoint y: 613, distance: 126.5
click at [961, 609] on li "6 BAI files have already been loaded successfully out of which and 3 is still p…" at bounding box center [866, 591] width 790 height 36
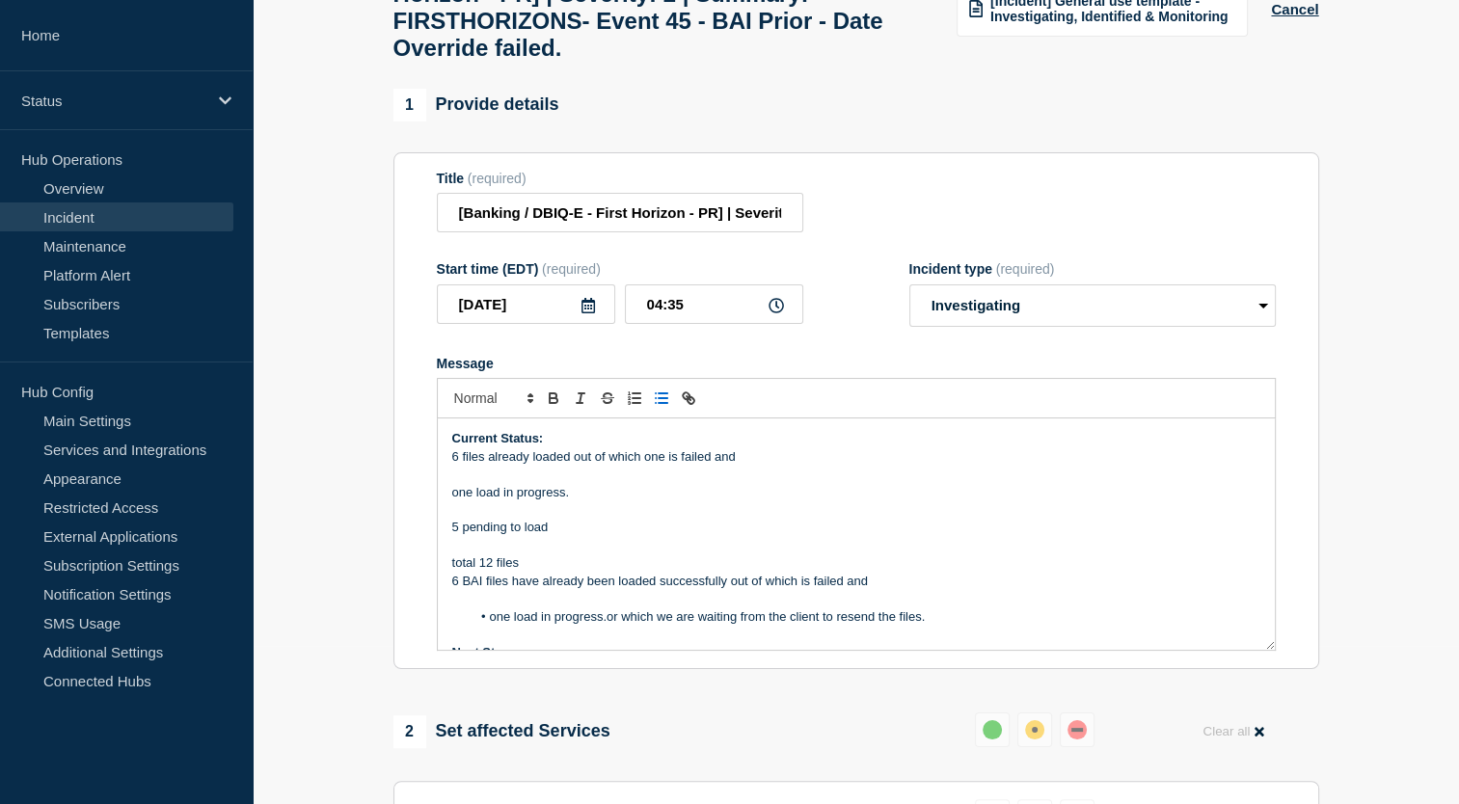
click at [492, 626] on li "one load in progress.or which we are waiting from the client to resend the file…" at bounding box center [866, 617] width 790 height 17
click at [823, 590] on p "6 BAI files have already been loaded successfully out of which one load in prog…" at bounding box center [856, 581] width 808 height 17
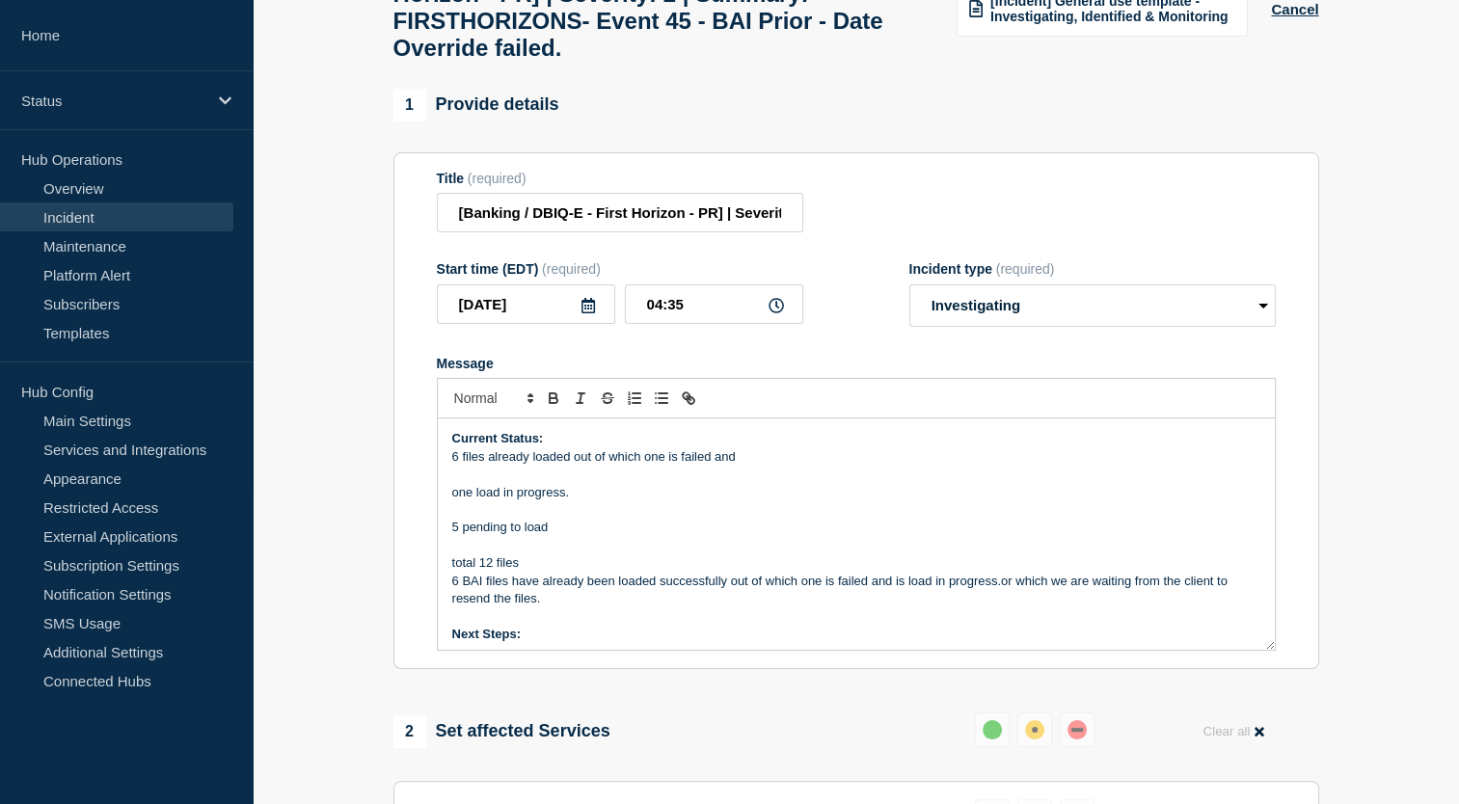
click at [934, 604] on p "6 BAI files have already been loaded successfully out of which one is failed an…" at bounding box center [856, 591] width 808 height 36
drag, startPoint x: 455, startPoint y: 548, endPoint x: 555, endPoint y: 560, distance: 100.1
click at [555, 560] on div "Current Status: 6 files already loaded out of which one is failed and one load …" at bounding box center [856, 534] width 837 height 231
click at [555, 555] on p "Message" at bounding box center [856, 545] width 808 height 17
drag, startPoint x: 448, startPoint y: 547, endPoint x: 565, endPoint y: 544, distance: 117.7
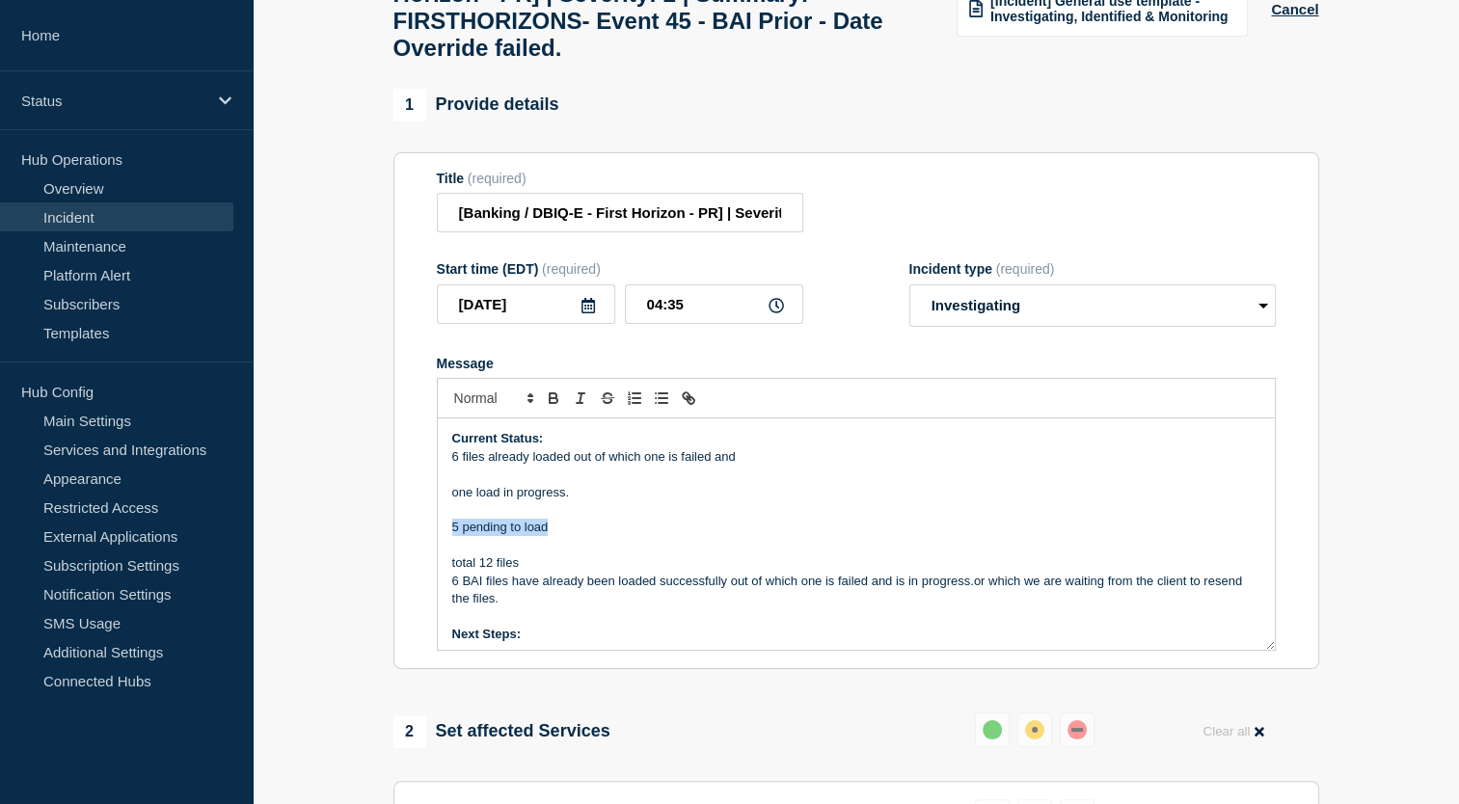
click at [565, 544] on div "Current Status: 6 files already loaded out of which one is failed and one load …" at bounding box center [856, 534] width 837 height 231
copy p "5 pending to load"
drag, startPoint x: 976, startPoint y: 608, endPoint x: 1192, endPoint y: 600, distance: 216.2
click at [1192, 600] on p "6 BAI files have already been loaded successfully out of which one is failed an…" at bounding box center [856, 591] width 808 height 36
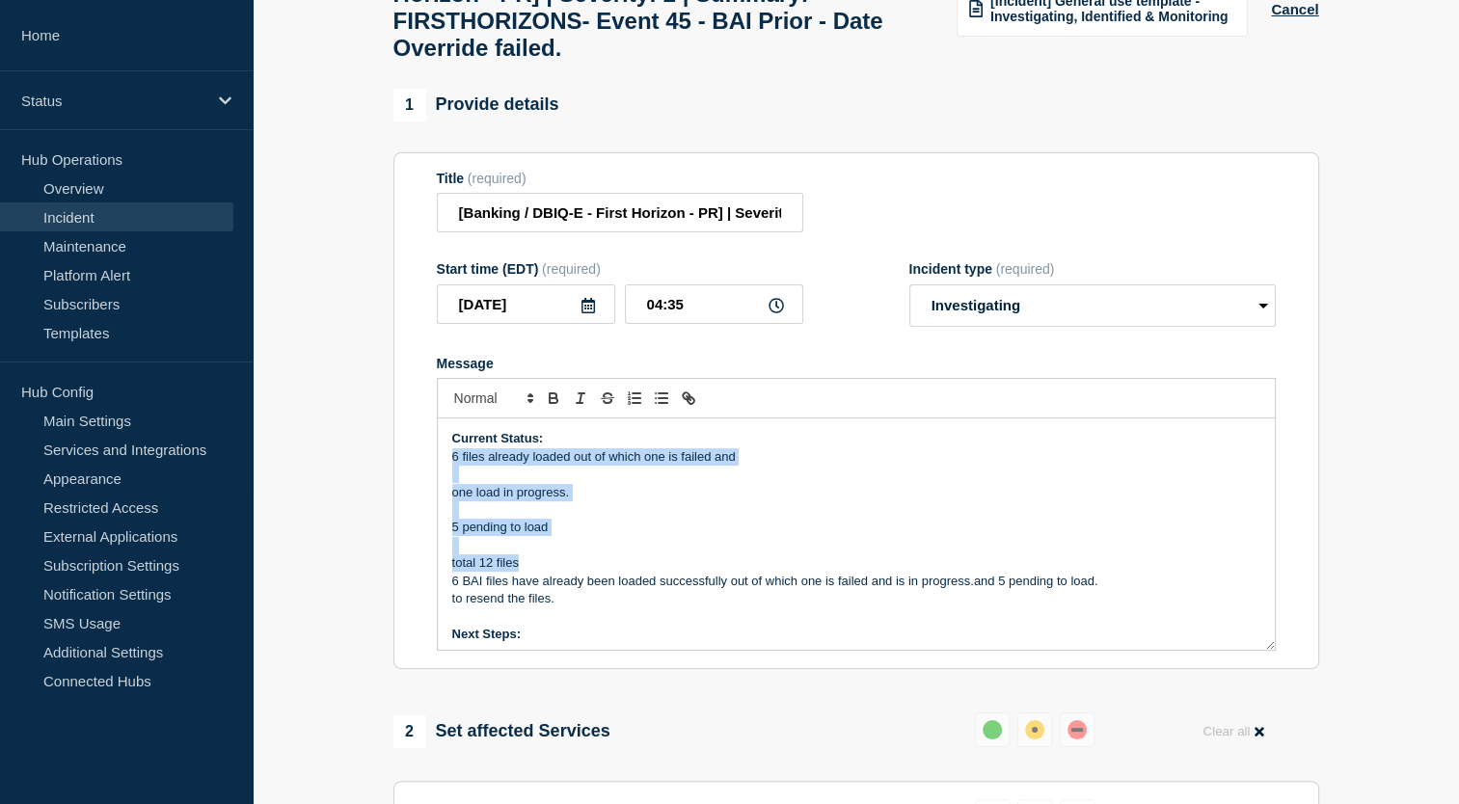
drag, startPoint x: 449, startPoint y: 479, endPoint x: 541, endPoint y: 586, distance: 140.9
click at [541, 586] on div "Current Status: 6 files already loaded out of which one is failed and one load …" at bounding box center [856, 534] width 837 height 231
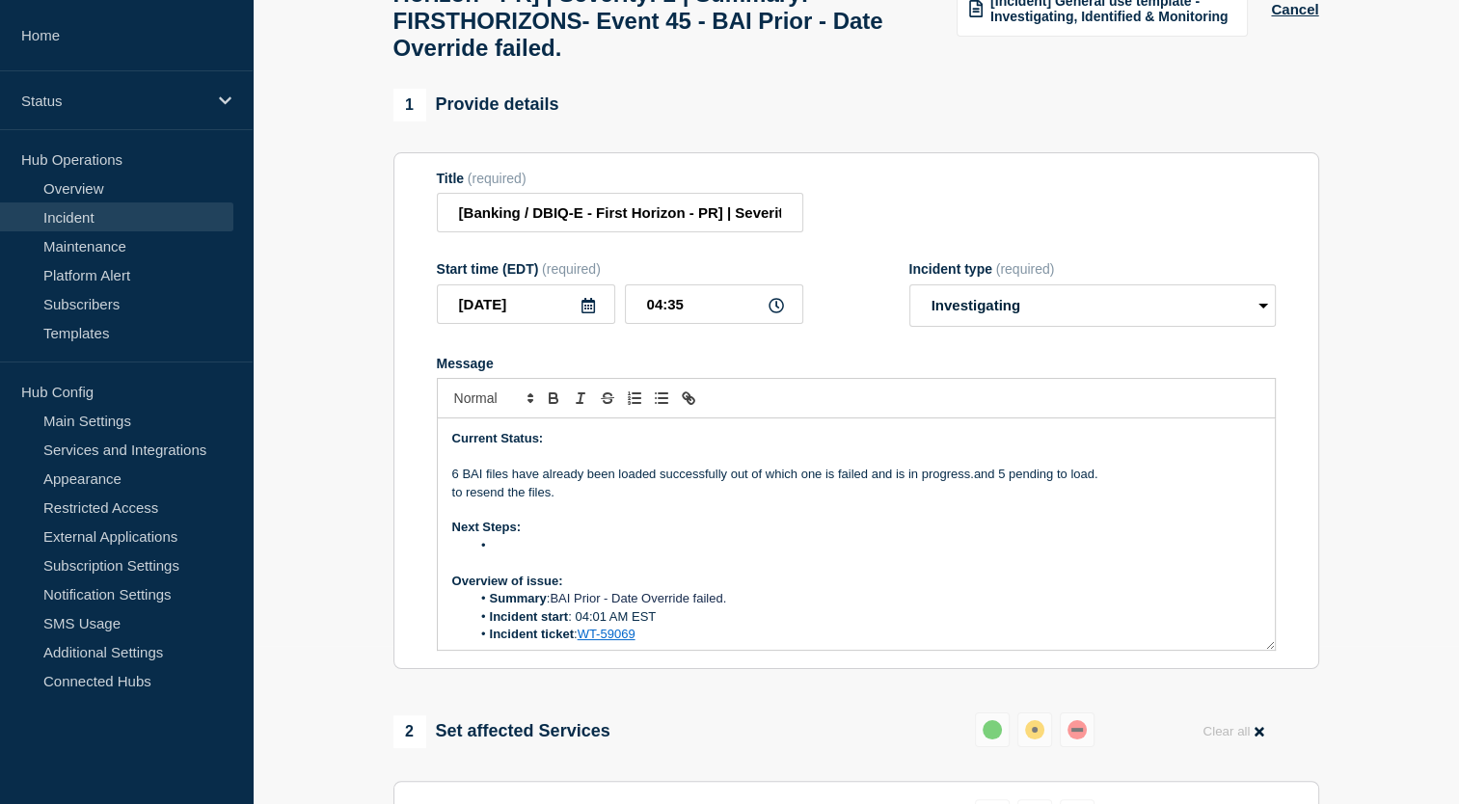
click at [454, 483] on p "6 BAI files have already been loaded successfully out of which one is failed an…" at bounding box center [856, 474] width 808 height 17
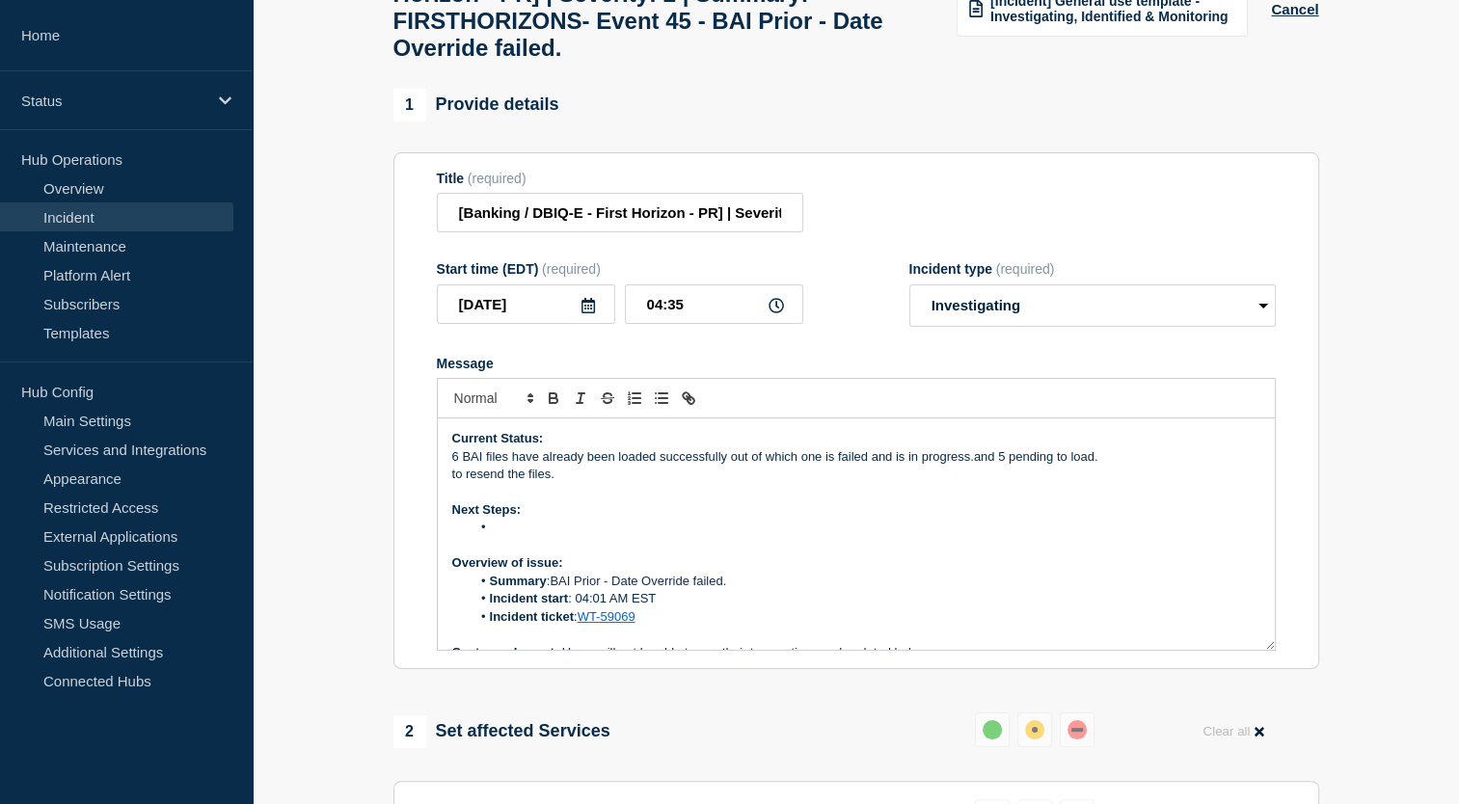
click at [1122, 466] on p "6 BAI files have already been loaded successfully out of which one is failed an…" at bounding box center [856, 457] width 808 height 17
drag, startPoint x: 565, startPoint y: 496, endPoint x: 449, endPoint y: 494, distance: 116.7
click at [449, 494] on div "Current Status: 6 BAI files have already been loaded successfully out of which …" at bounding box center [856, 534] width 837 height 231
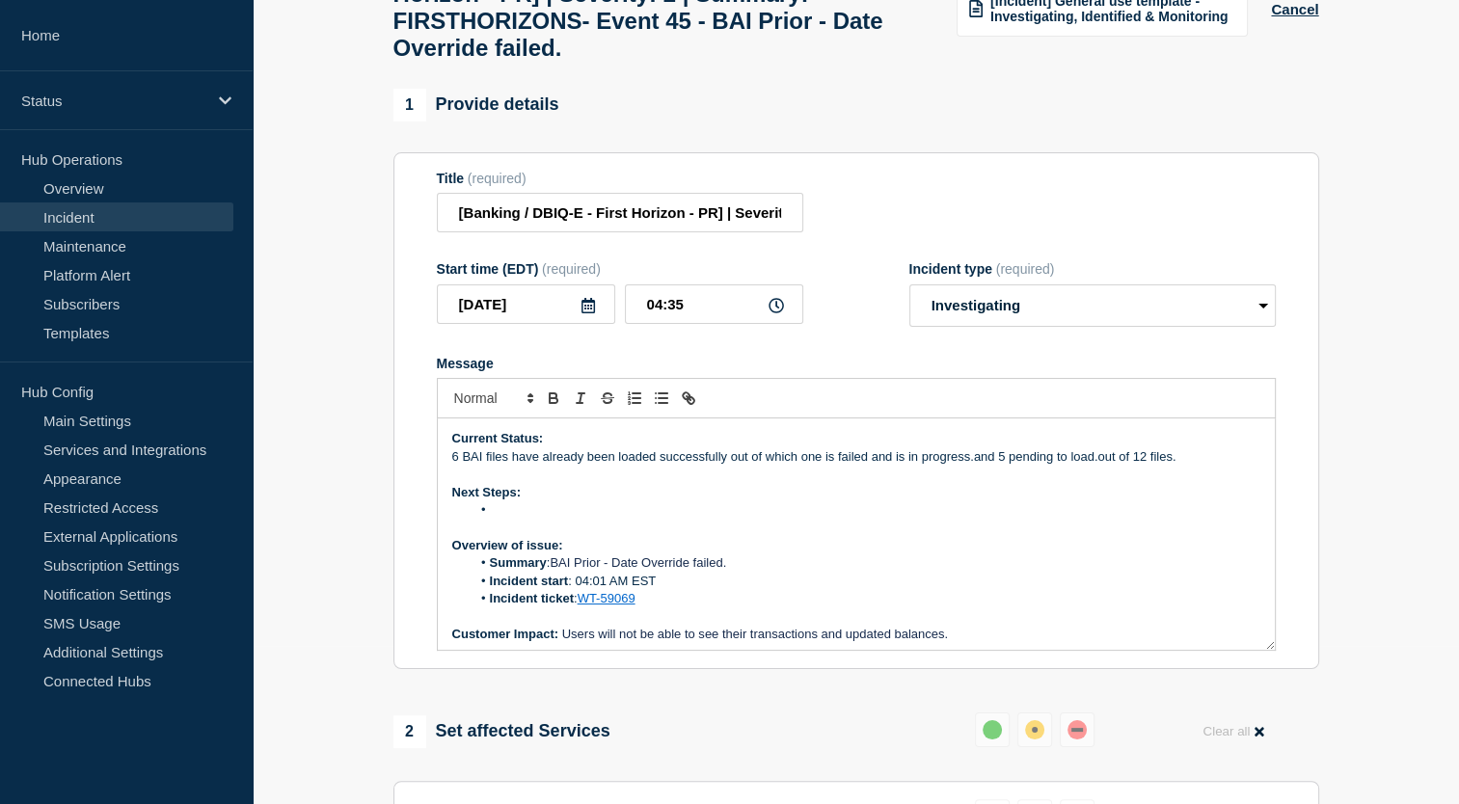
click at [525, 519] on li "Message" at bounding box center [866, 510] width 790 height 17
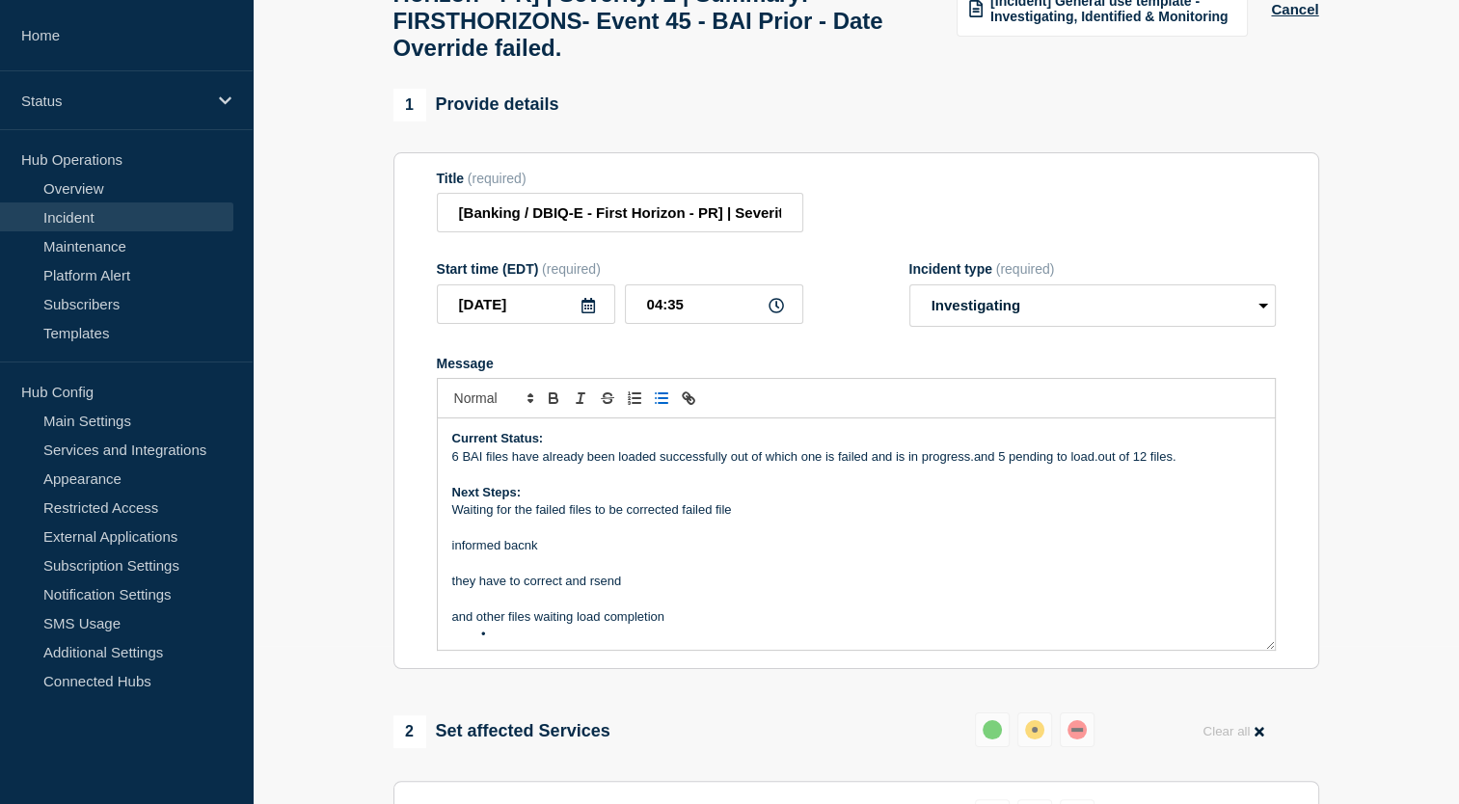
click at [475, 626] on p "and other files waiting load completion" at bounding box center [856, 617] width 808 height 17
click at [955, 519] on p "Waiting for the failed files to be corrected failed file and other files waitin…" at bounding box center [856, 510] width 808 height 17
click at [813, 519] on p "Waiting for the failed files to be corrected failed file and other files waitin…" at bounding box center [856, 510] width 808 height 17
click at [798, 519] on p "Waiting for the failed files to be corrected failed file and waiting load compl…" at bounding box center [856, 510] width 808 height 17
click at [928, 519] on p "Waiting for the failed files to be corrected failed file and waiting for load c…" at bounding box center [856, 510] width 808 height 17
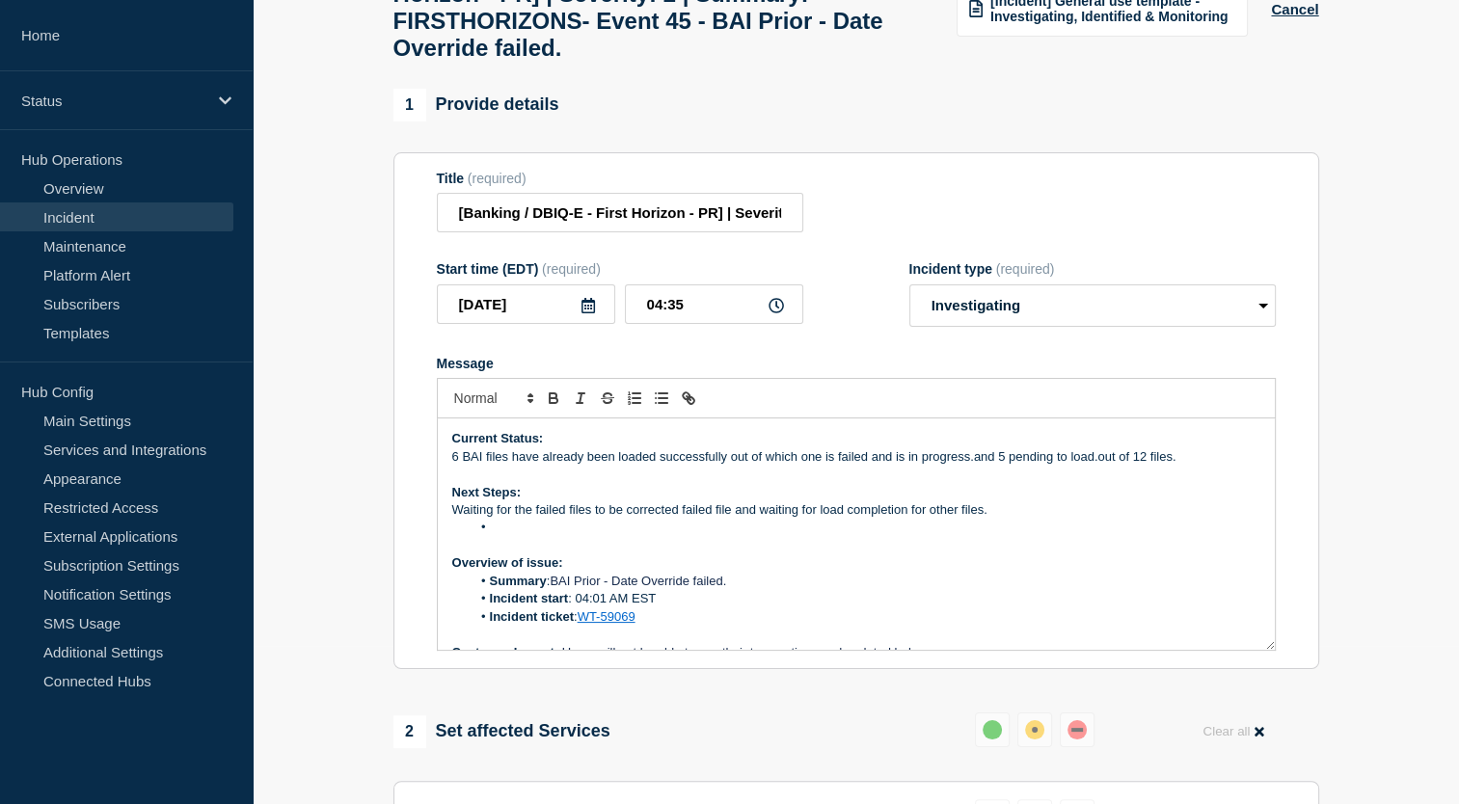
click at [713, 519] on p "Waiting for the failed files to be corrected failed file and waiting for load c…" at bounding box center [856, 510] width 808 height 17
click at [523, 536] on li "Message" at bounding box center [866, 527] width 790 height 17
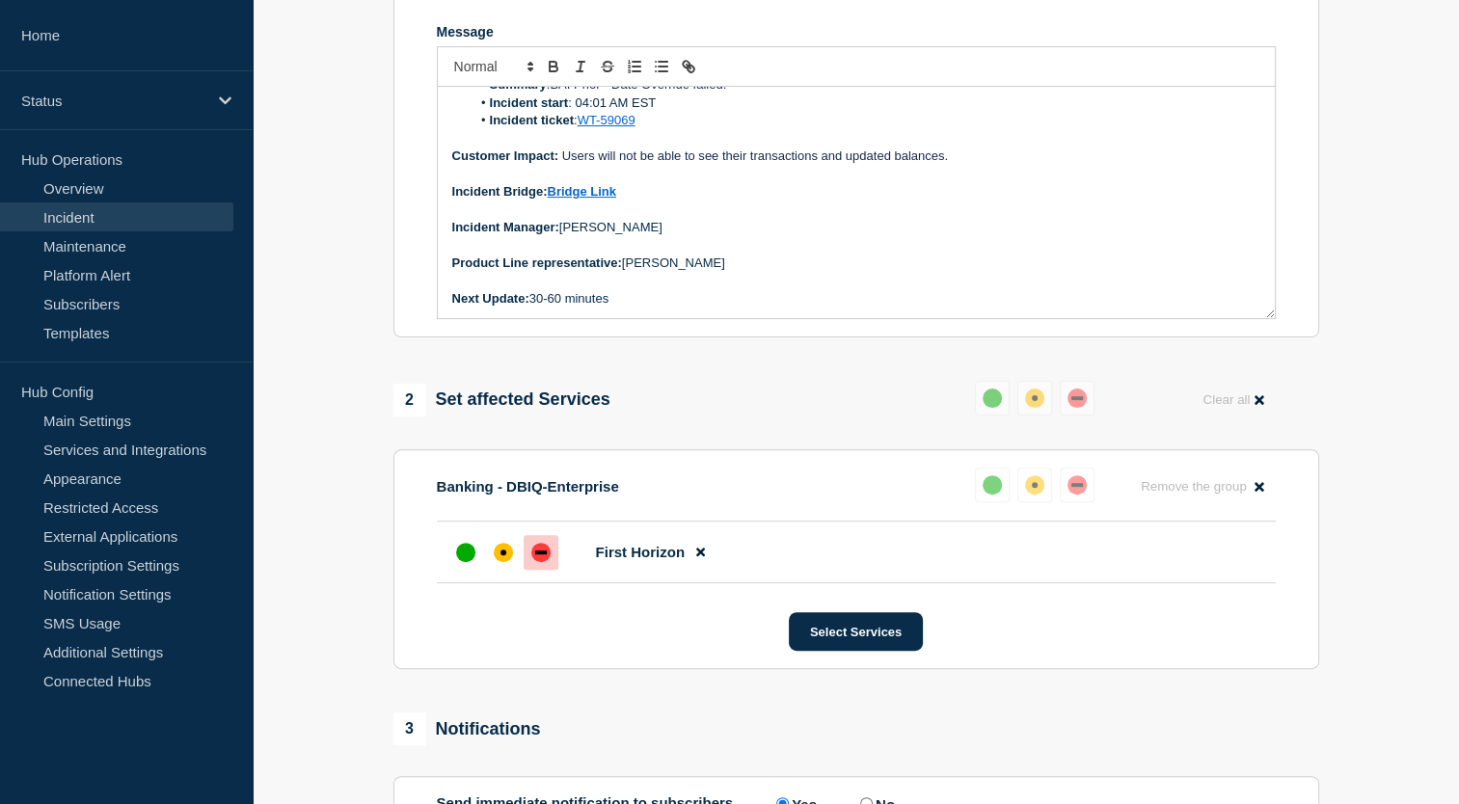
scroll to position [485, 0]
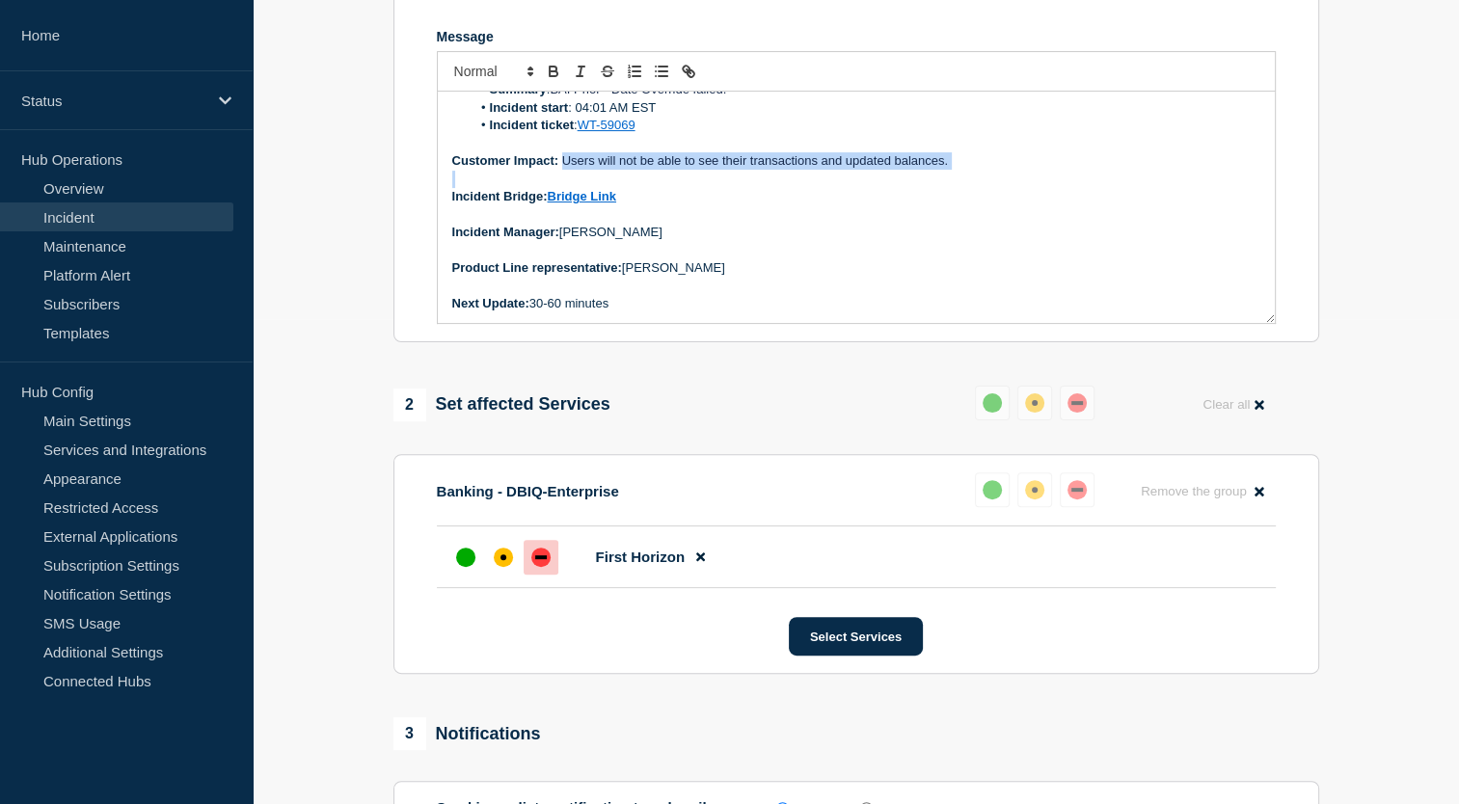
drag, startPoint x: 561, startPoint y: 183, endPoint x: 979, endPoint y: 196, distance: 417.8
click at [979, 196] on div "Current Status: 6 BAI files have already been loaded successfully out of which …" at bounding box center [856, 207] width 837 height 231
drag, startPoint x: 448, startPoint y: 183, endPoint x: 1009, endPoint y: 191, distance: 561.4
click at [1009, 191] on div "Current Status: 6 BAI files have already been loaded successfully out of which …" at bounding box center [856, 207] width 837 height 231
copy p "Customer Impact: Users will not be able to see their transactions and updated b…"
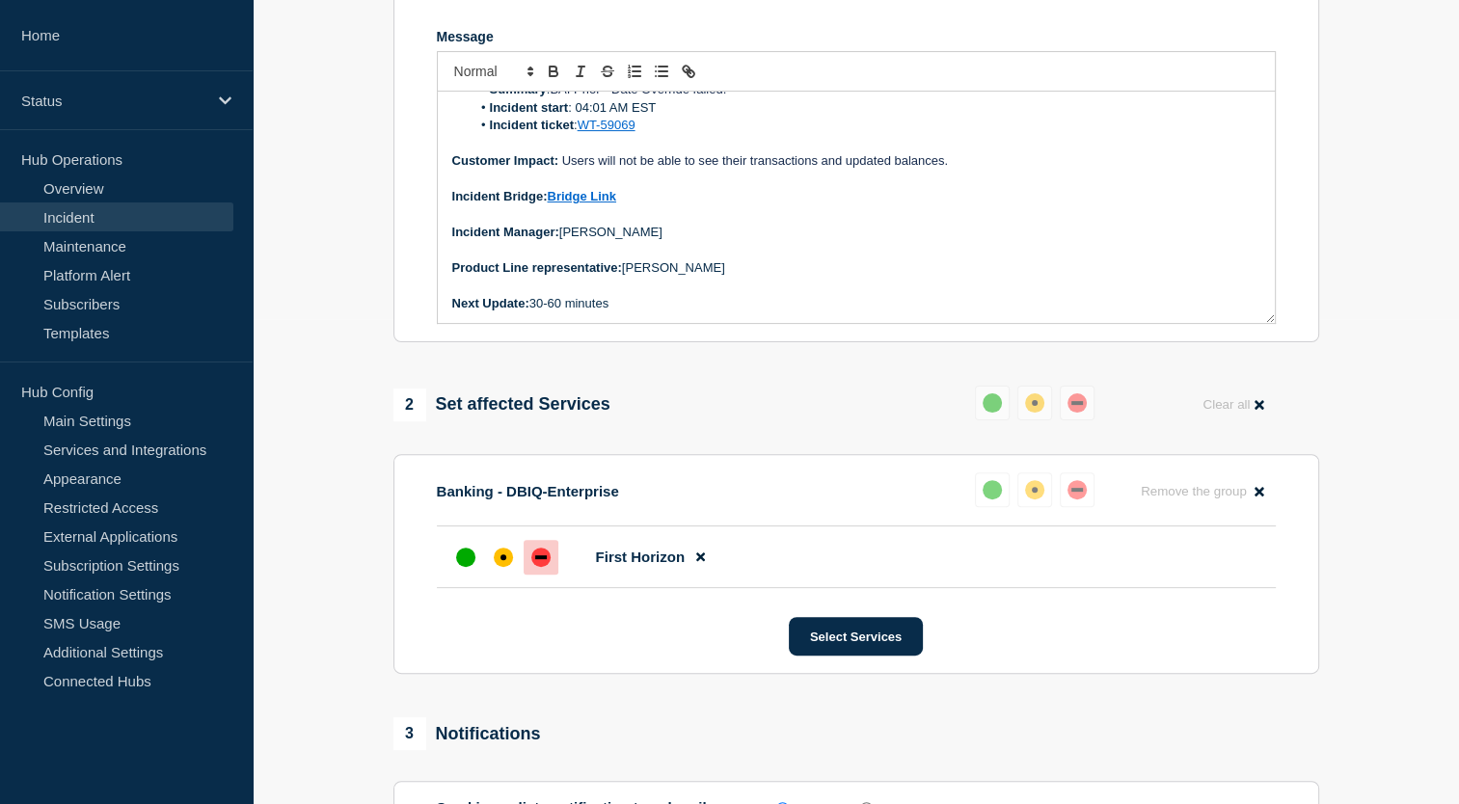
click at [785, 380] on div "1 Provide details Title (required) [Banking / DBIQ-E - First Horizon - PR] | Se…" at bounding box center [856, 443] width 948 height 1362
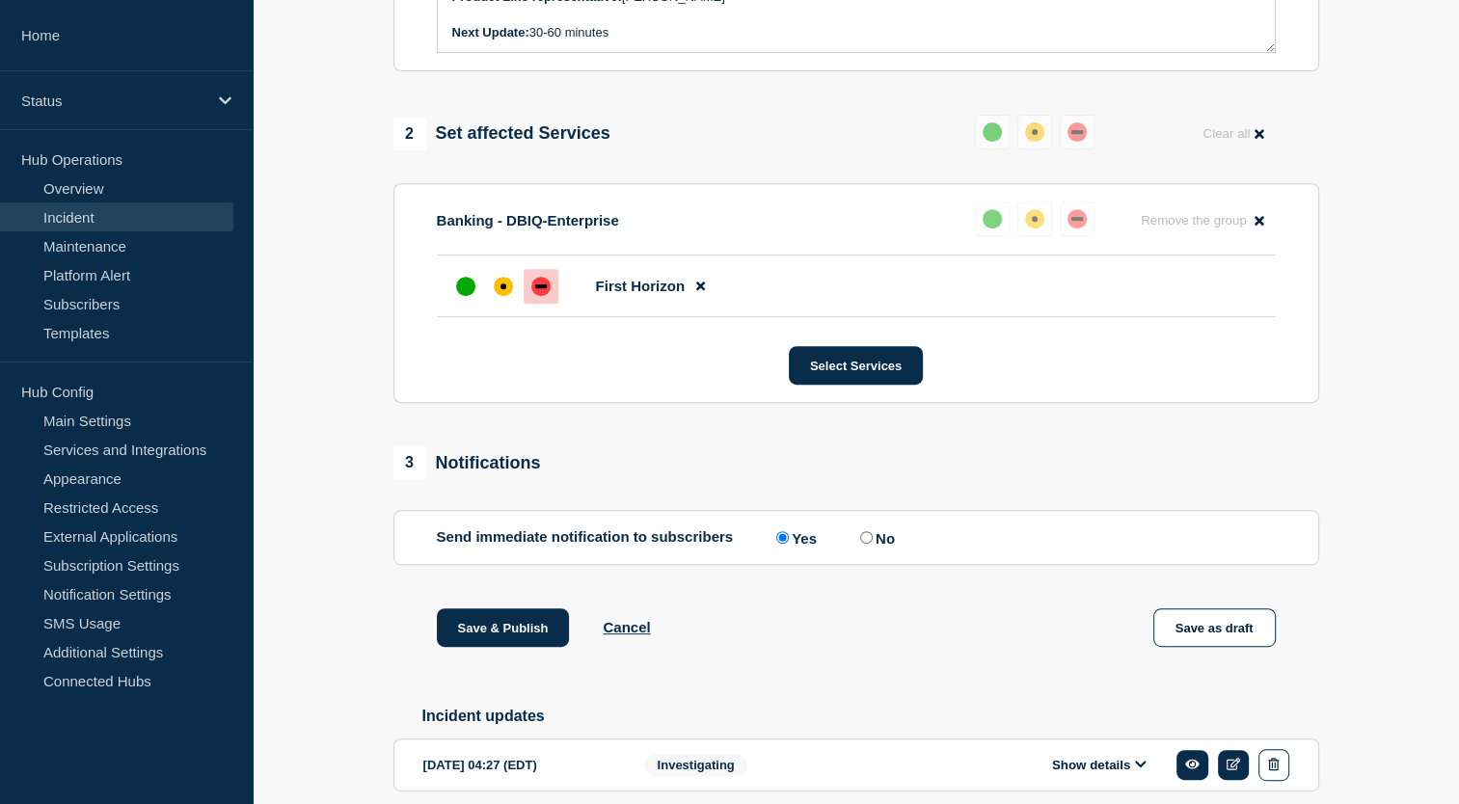
scroll to position [762, 0]
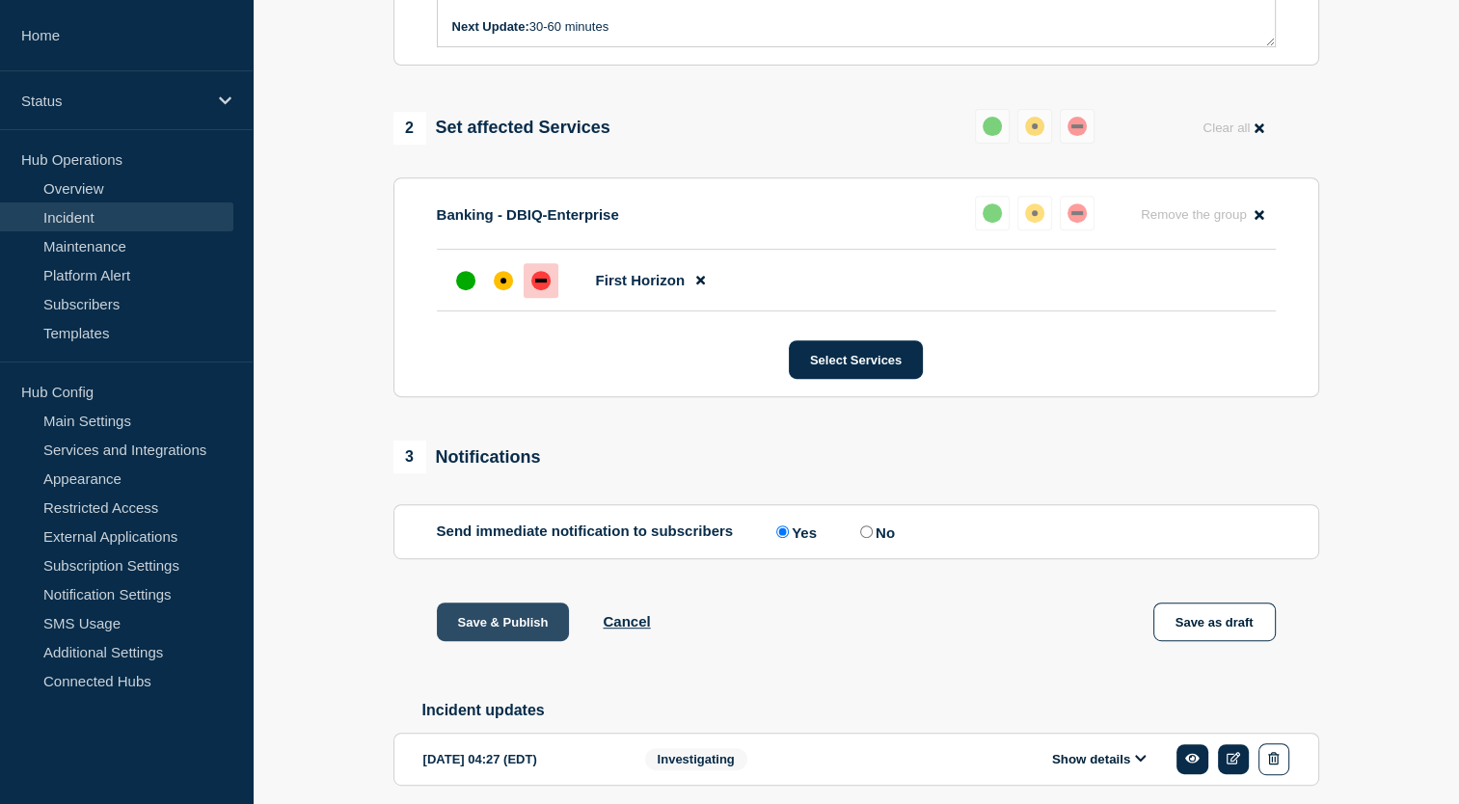
click at [510, 641] on button "Save & Publish" at bounding box center [503, 622] width 133 height 39
